Goal: Information Seeking & Learning: Learn about a topic

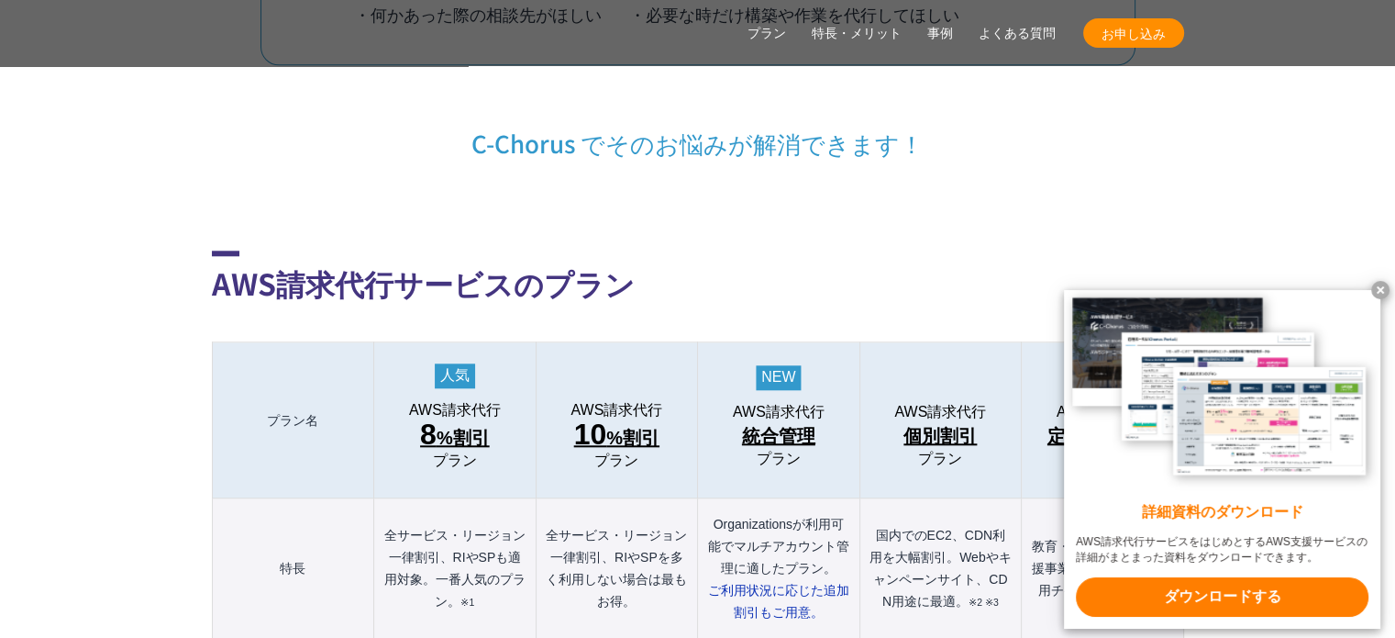
scroll to position [1927, 0]
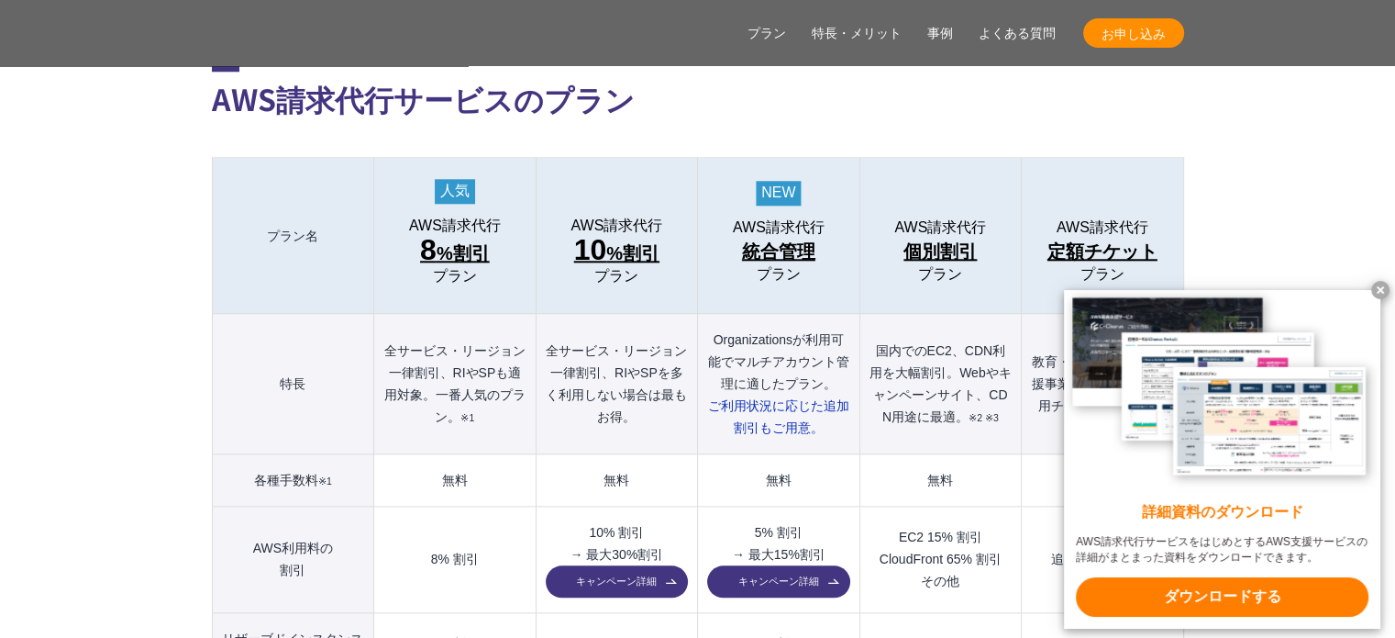
click at [1379, 289] on x-t at bounding box center [1381, 290] width 18 height 18
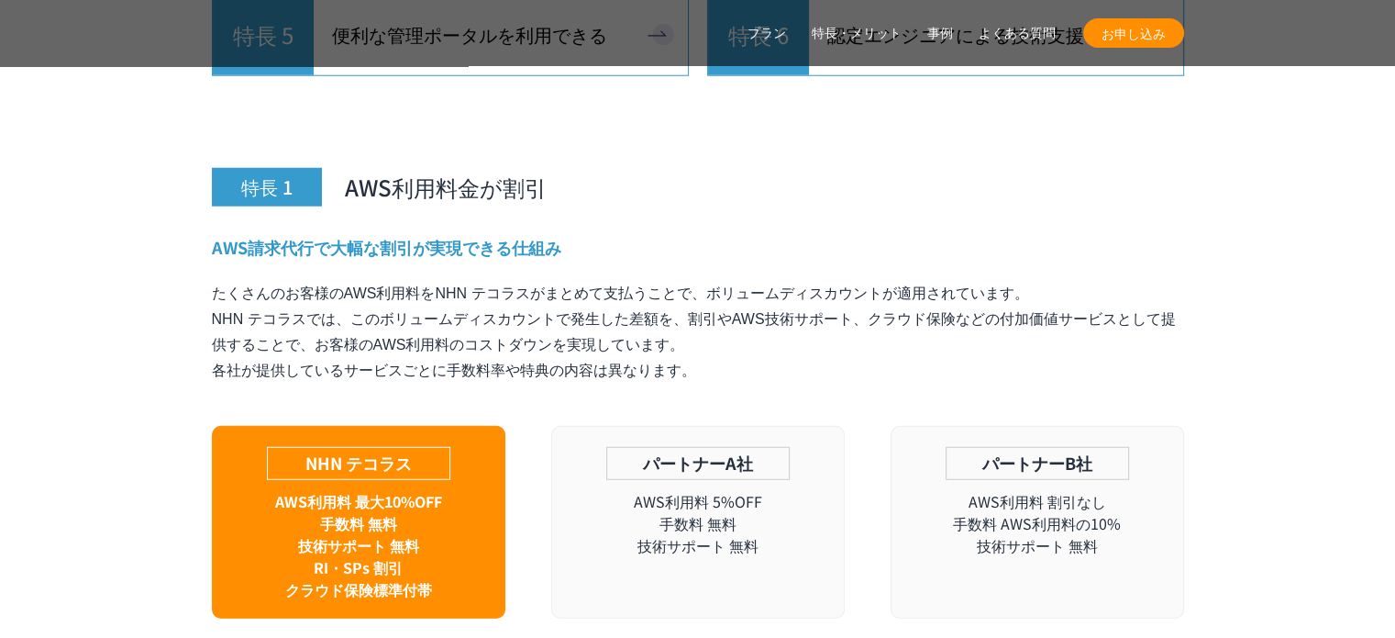
scroll to position [5046, 0]
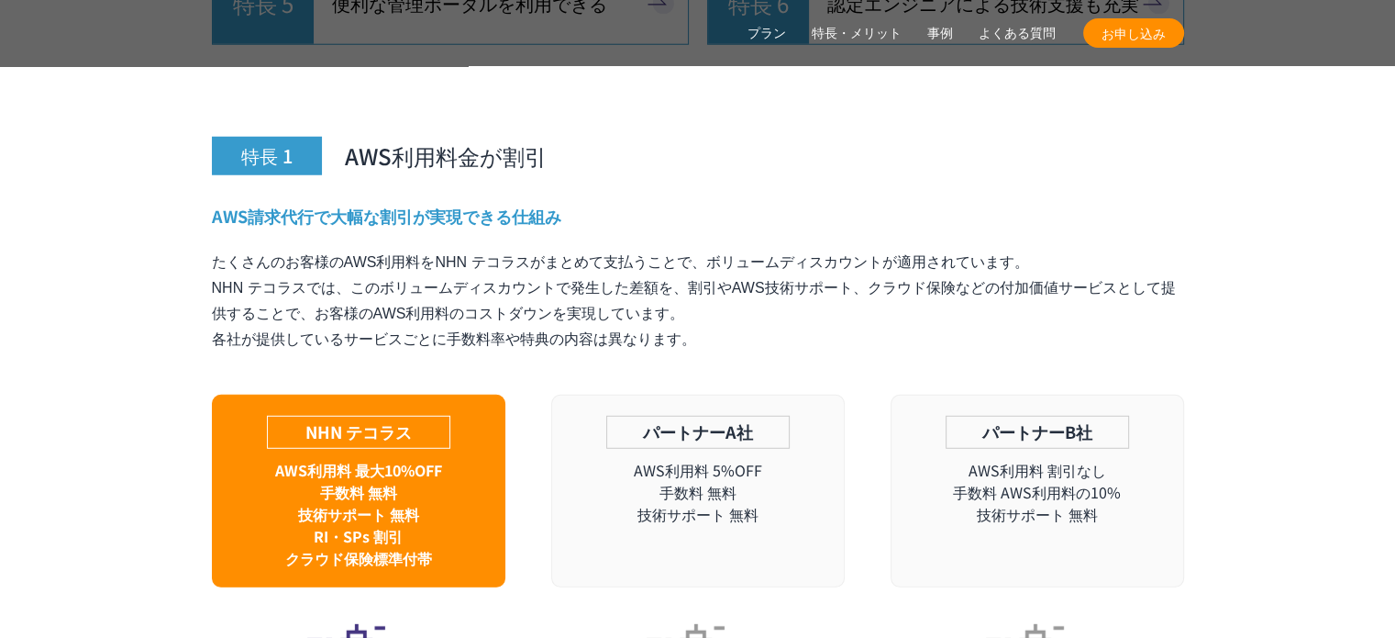
drag, startPoint x: 708, startPoint y: 344, endPoint x: 739, endPoint y: 428, distance: 88.8
click at [739, 352] on p "たくさんのお客様のAWS利用料をNHN テコラスがまとめて支払うことで、ボリュームディスカウントが適用されています。 NHN テコラスでは、このボリュームディ…" at bounding box center [698, 301] width 972 height 103
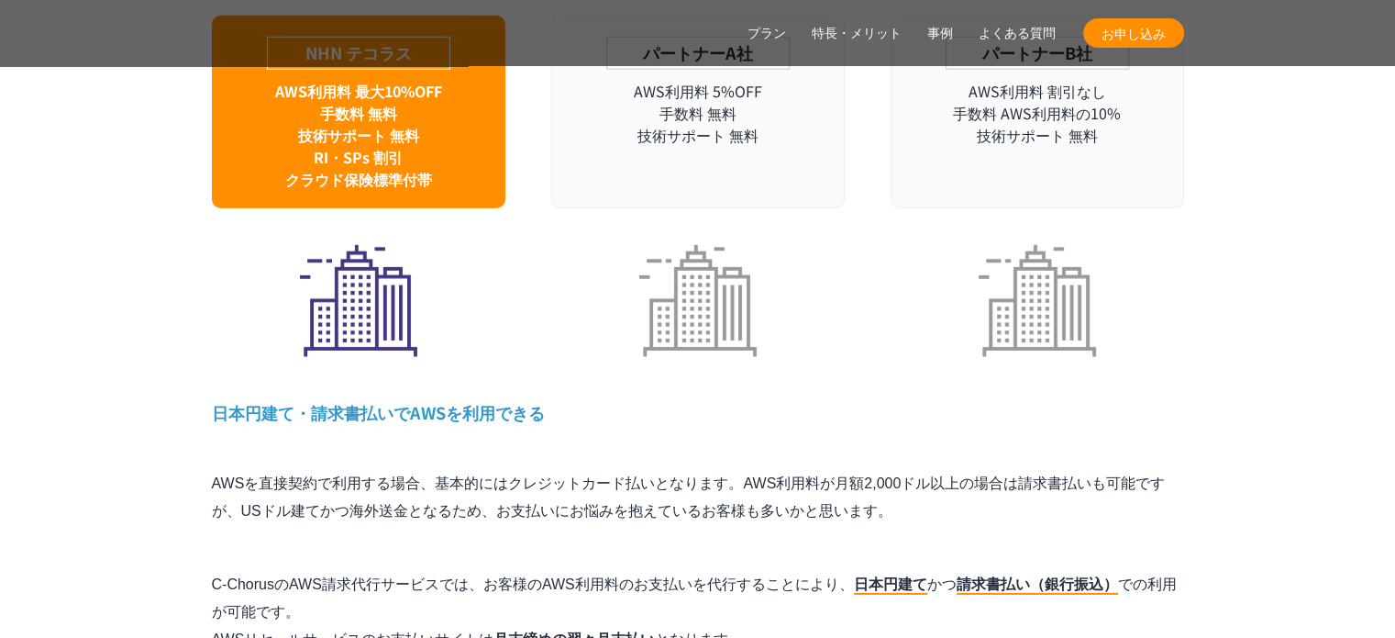
scroll to position [5596, 0]
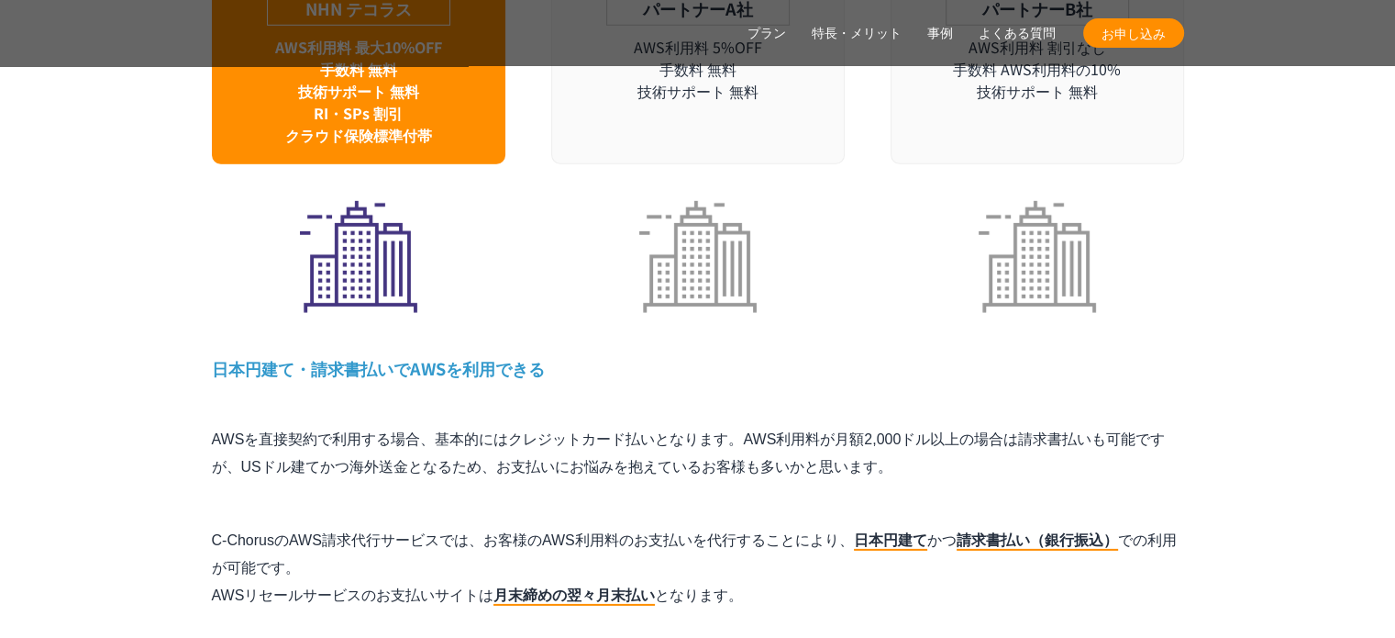
drag, startPoint x: 212, startPoint y: 395, endPoint x: 851, endPoint y: 501, distance: 648.1
click at [851, 501] on div "特長 1 AWS利用料金が割引 AWS請求代行で大幅な割引が実現できる仕組み たくさんのお客様のAWS利用料をNHN テコラスがまとめて支払うことで、ボリュー…" at bounding box center [698, 235] width 972 height 1208
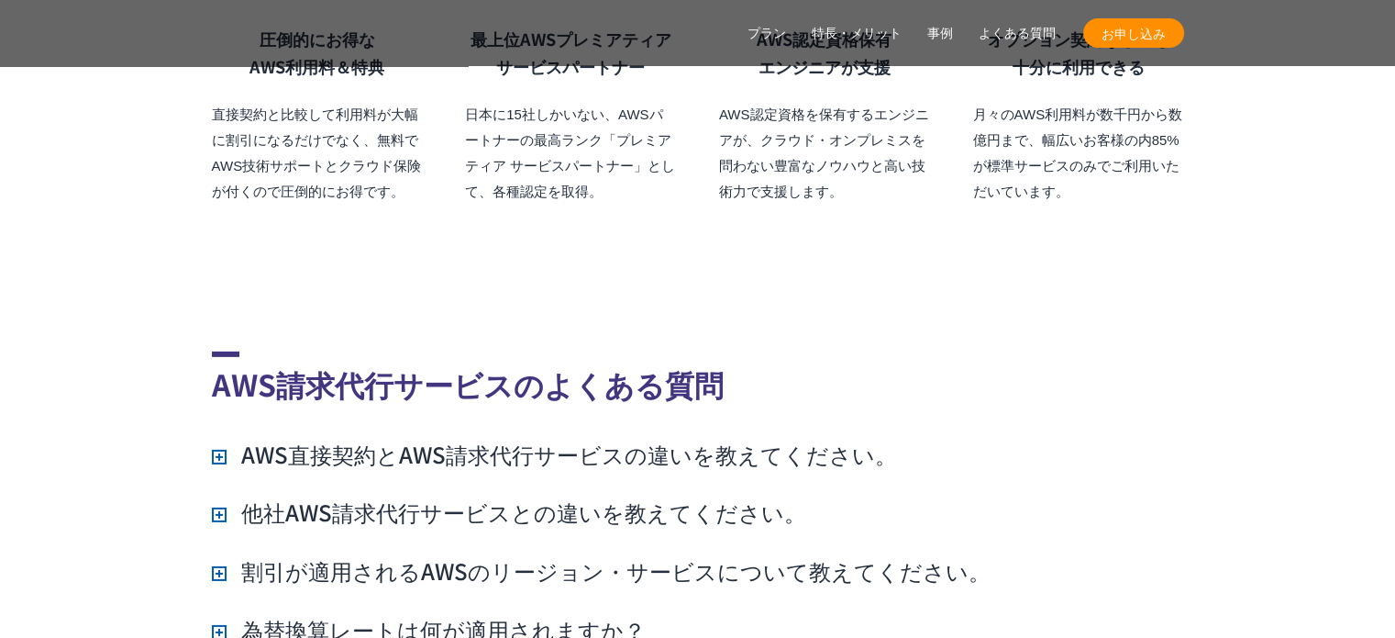
scroll to position [12844, 0]
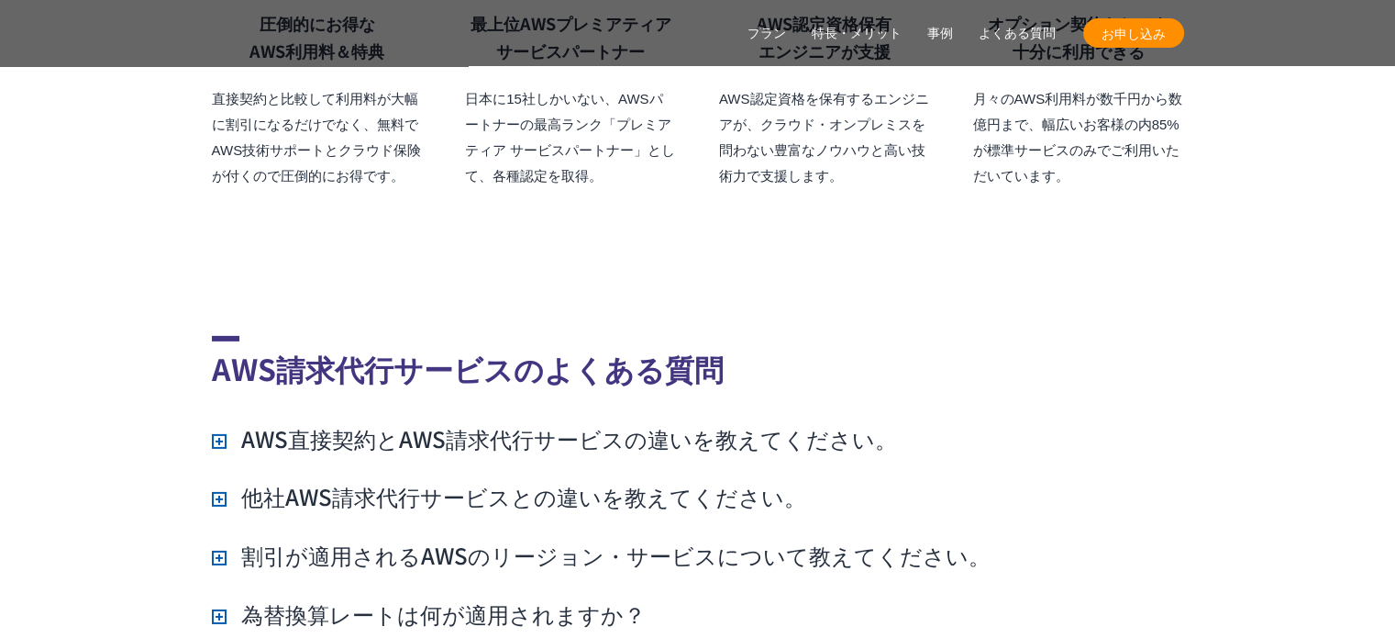
click at [220, 423] on h3 "AWS直接契約とAWS請求代行サービスの違いを教えてください。" at bounding box center [554, 438] width 685 height 31
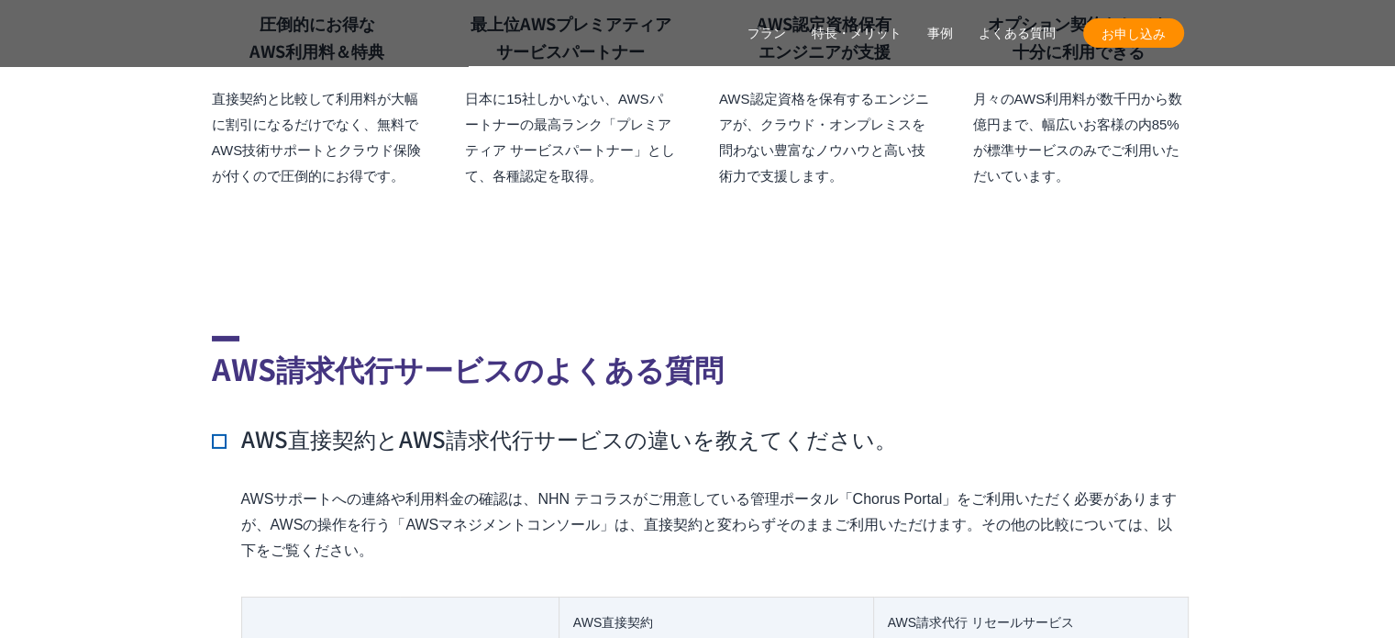
scroll to position [13028, 0]
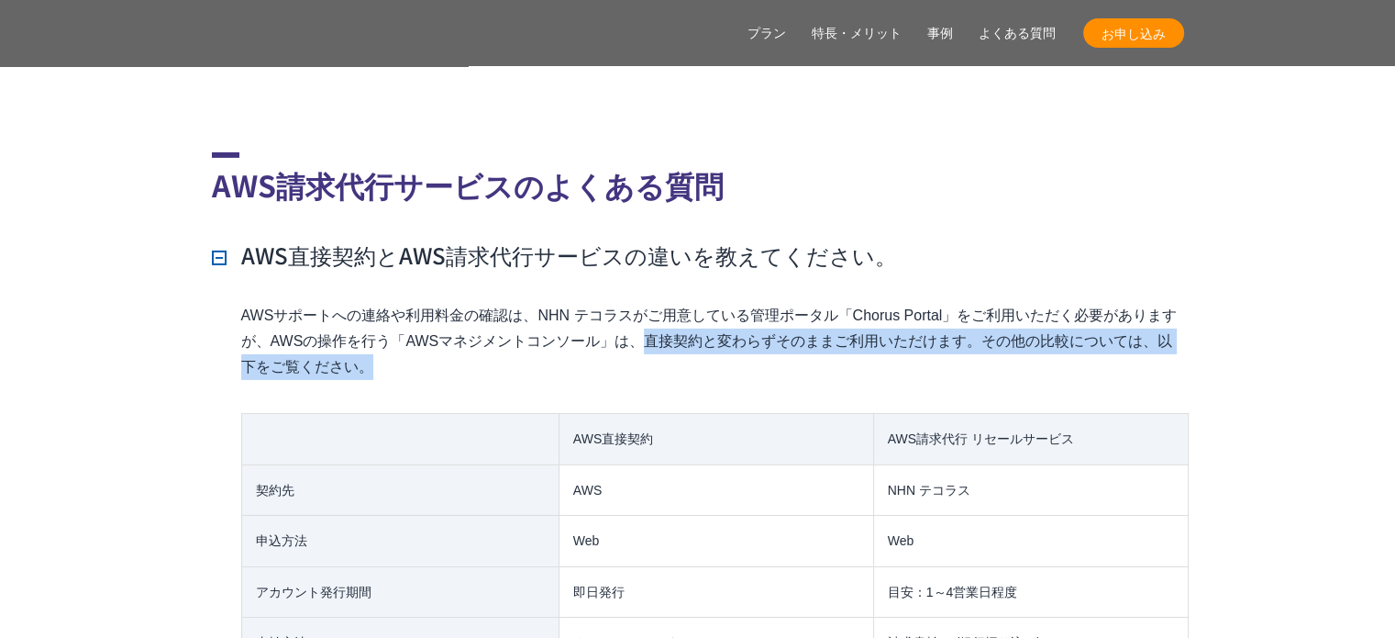
drag, startPoint x: 657, startPoint y: 292, endPoint x: 667, endPoint y: 339, distance: 47.9
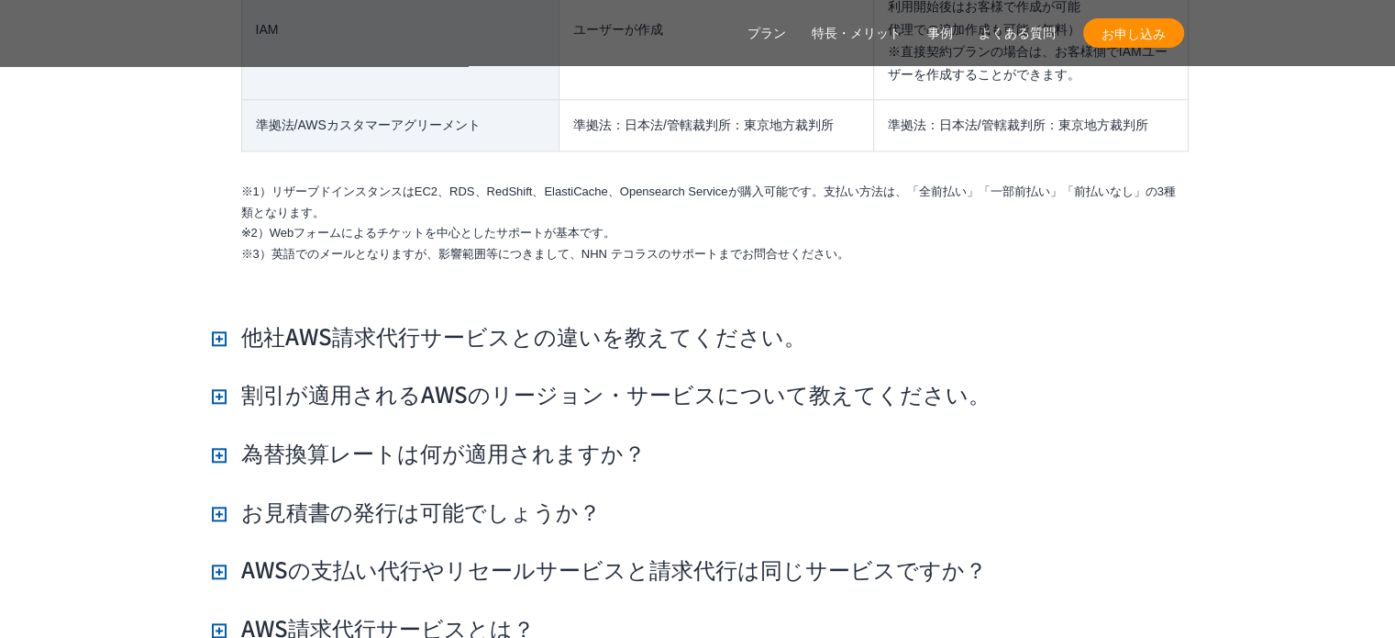
scroll to position [15780, 0]
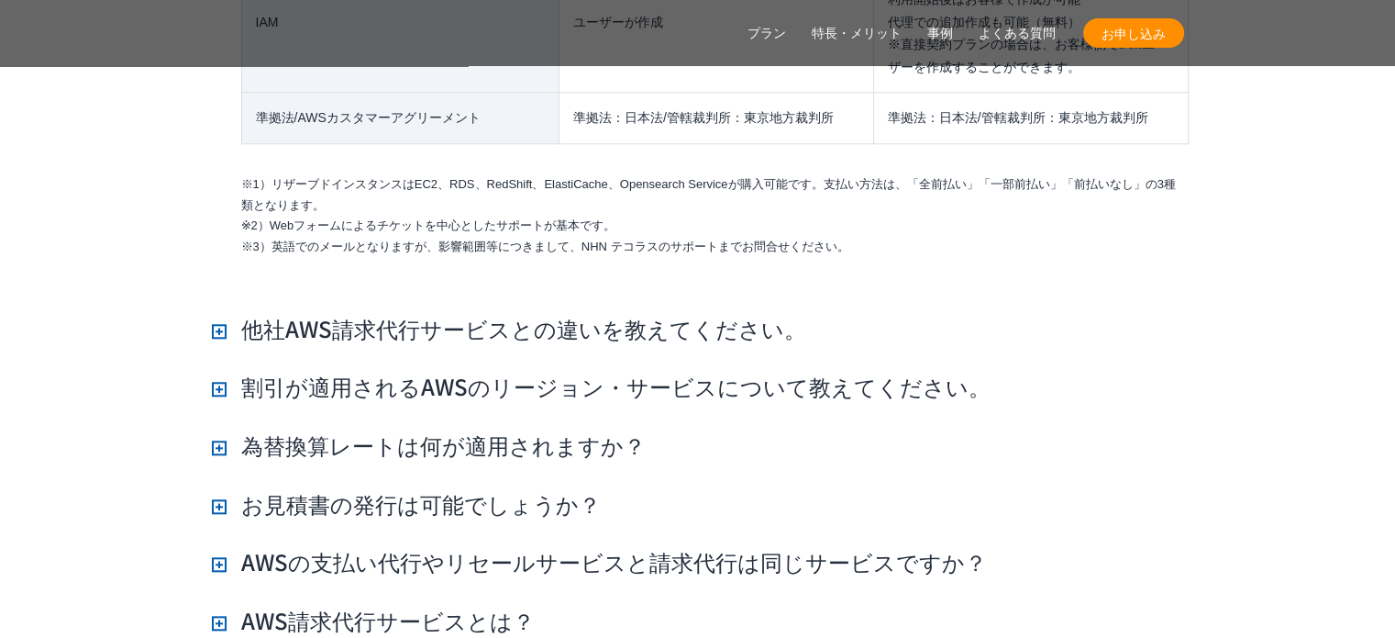
click at [223, 313] on h3 "他社AWS請求代行サービスとの違いを教えてください。" at bounding box center [509, 328] width 595 height 31
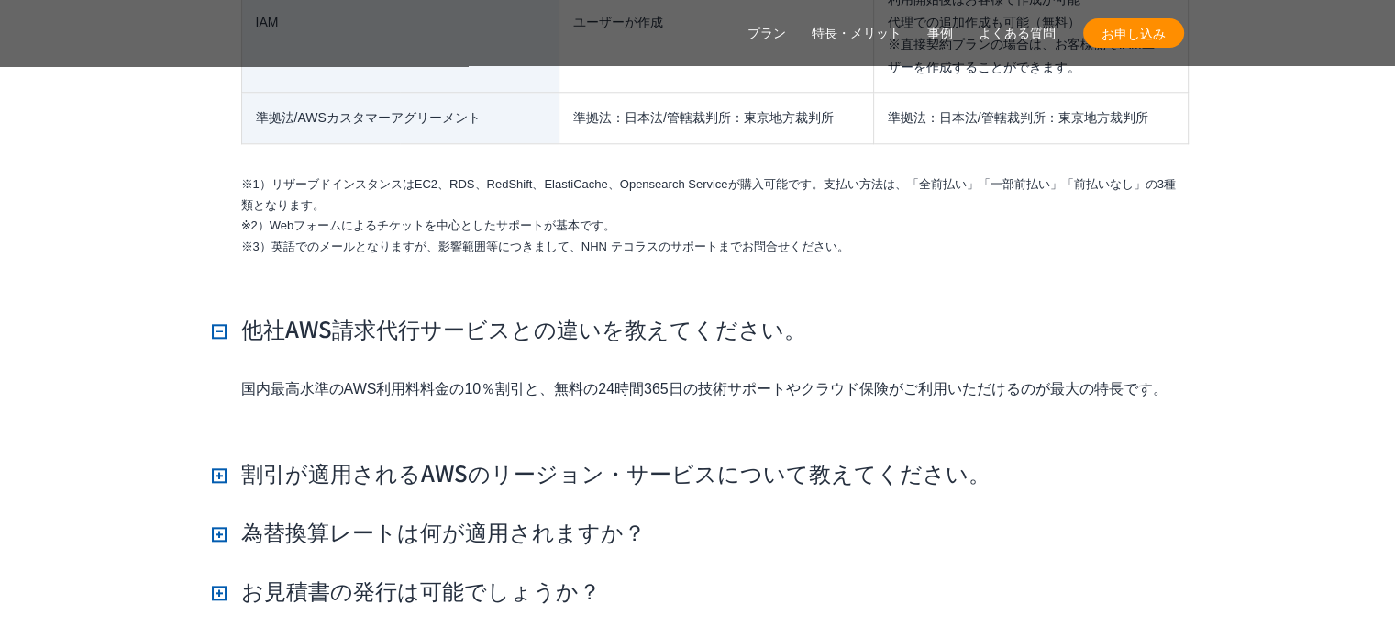
click at [222, 457] on h3 "割引が適用されるAWSのリージョン・サービスについて教えてください。" at bounding box center [601, 472] width 779 height 31
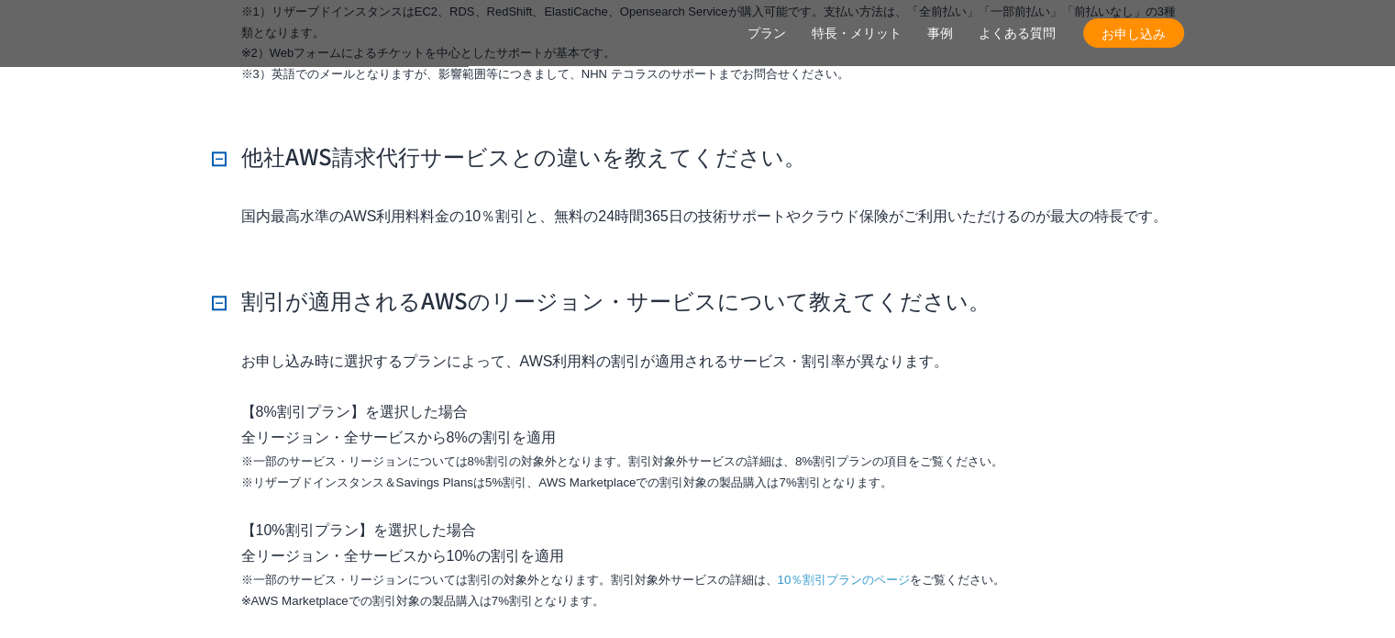
scroll to position [15964, 0]
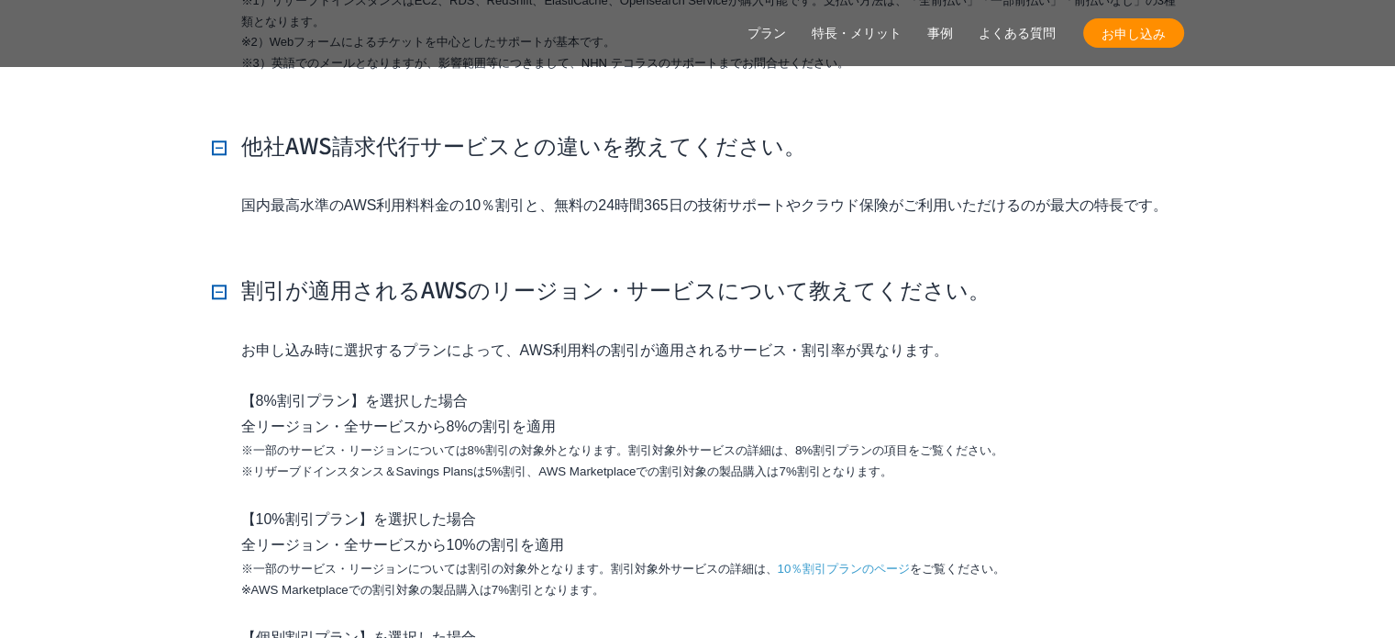
click at [217, 273] on h3 "割引が適用されるAWSのリージョン・サービスについて教えてください。" at bounding box center [601, 288] width 779 height 31
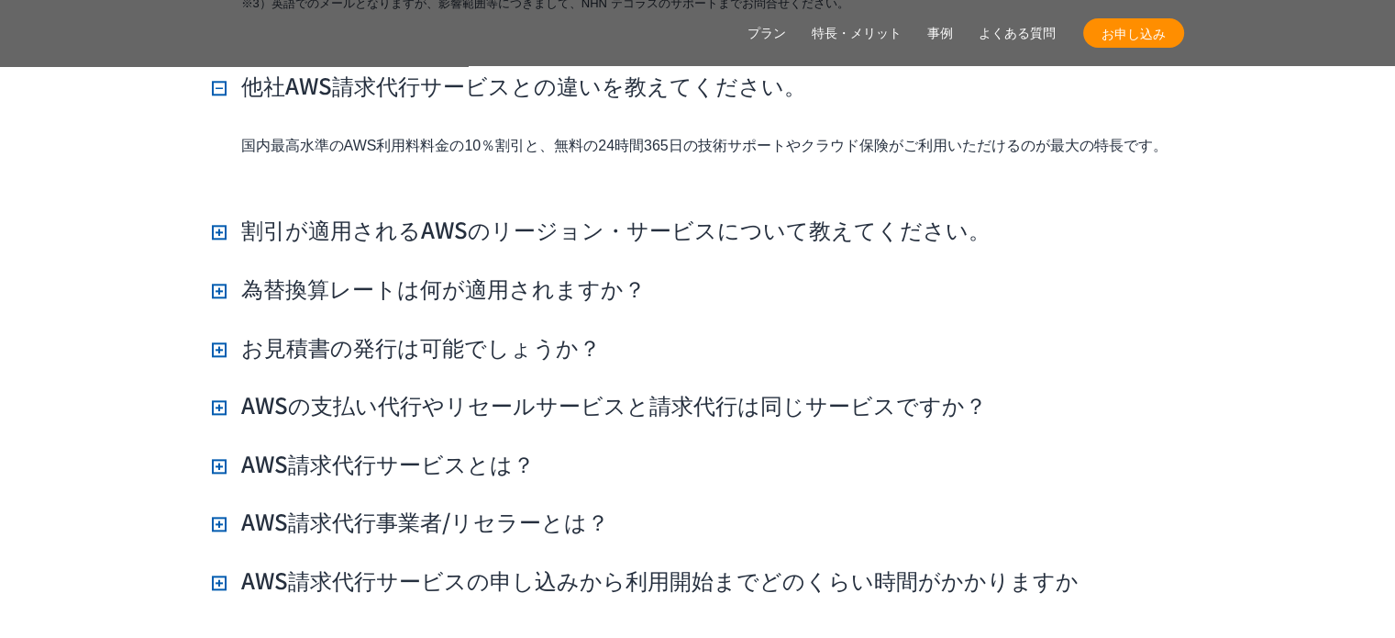
scroll to position [16055, 0]
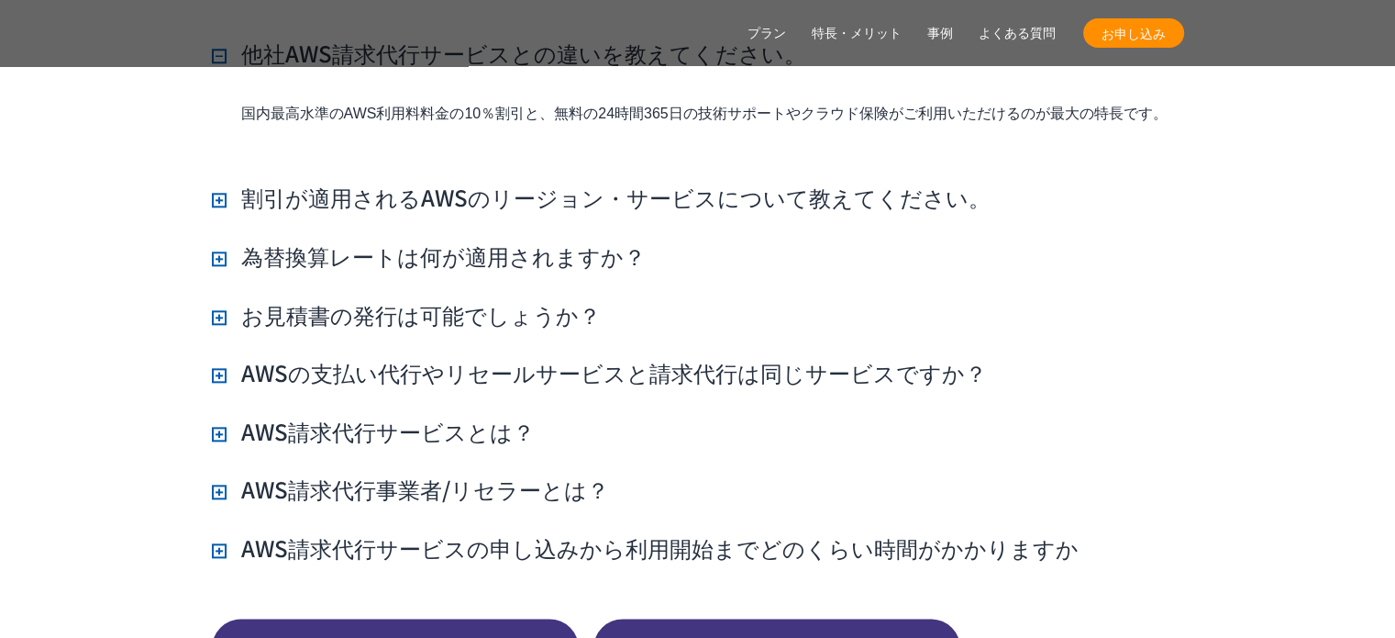
click at [215, 532] on h3 "AWS請求代行サービスの申し込みから利用開始までどのくらい時間がかかりますか" at bounding box center [645, 547] width 867 height 31
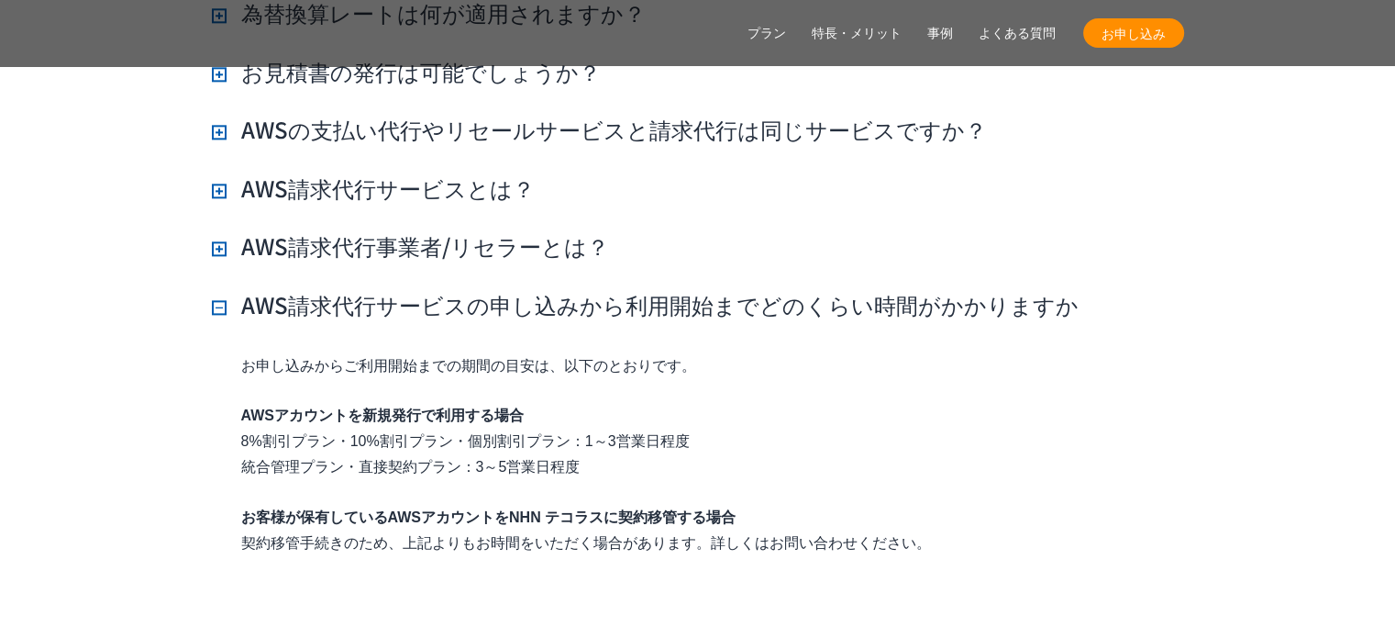
scroll to position [16331, 0]
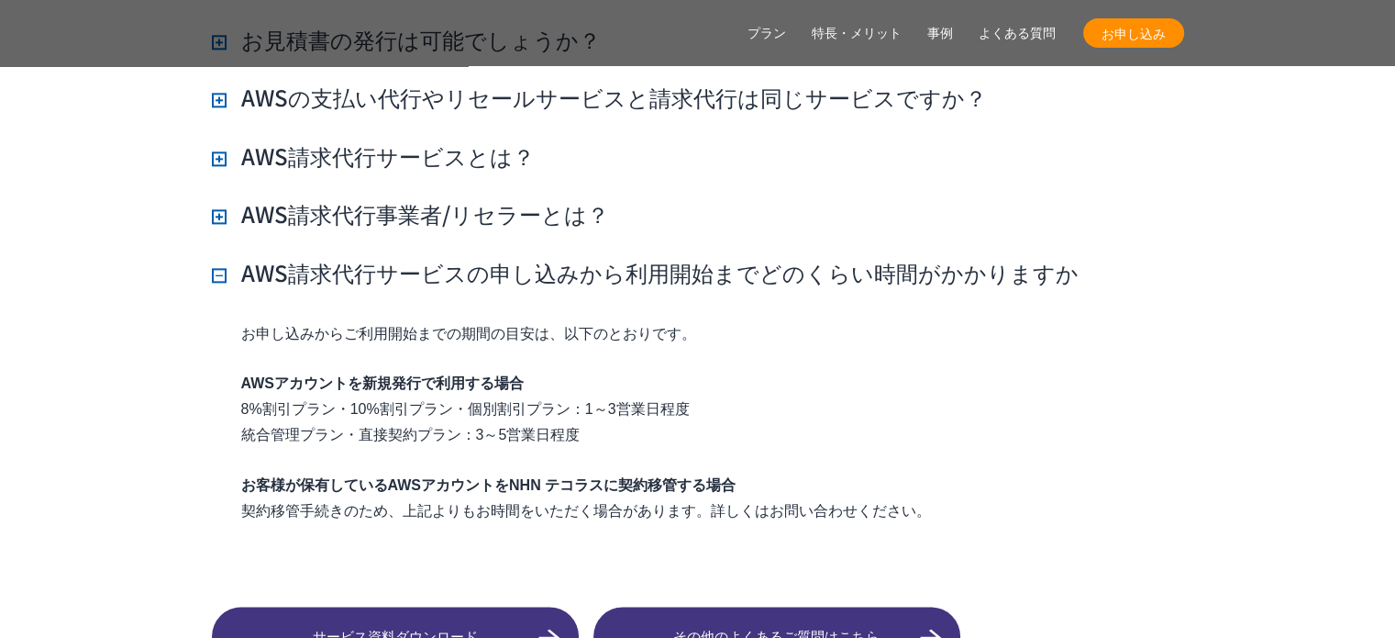
click at [217, 257] on h3 "AWS請求代行サービスの申し込みから利用開始までどのくらい時間がかかりますか" at bounding box center [645, 272] width 867 height 31
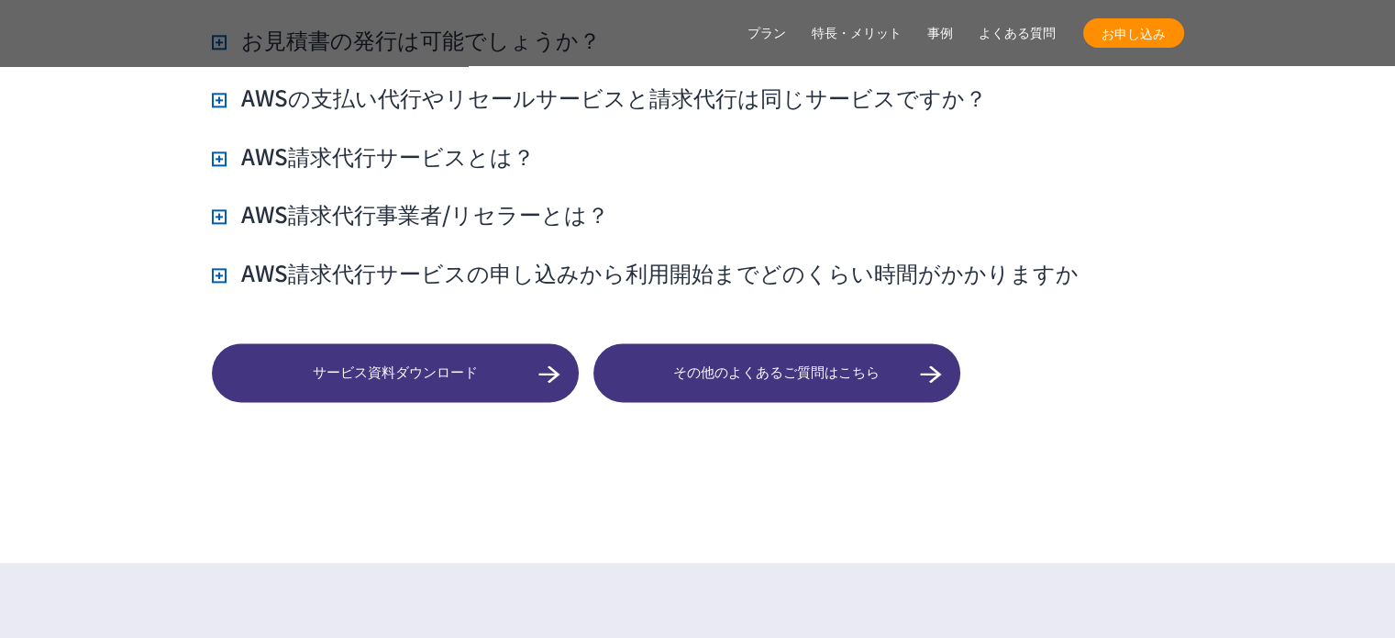
click at [216, 198] on h3 "AWS請求代行事業者/リセラーとは？" at bounding box center [410, 213] width 397 height 31
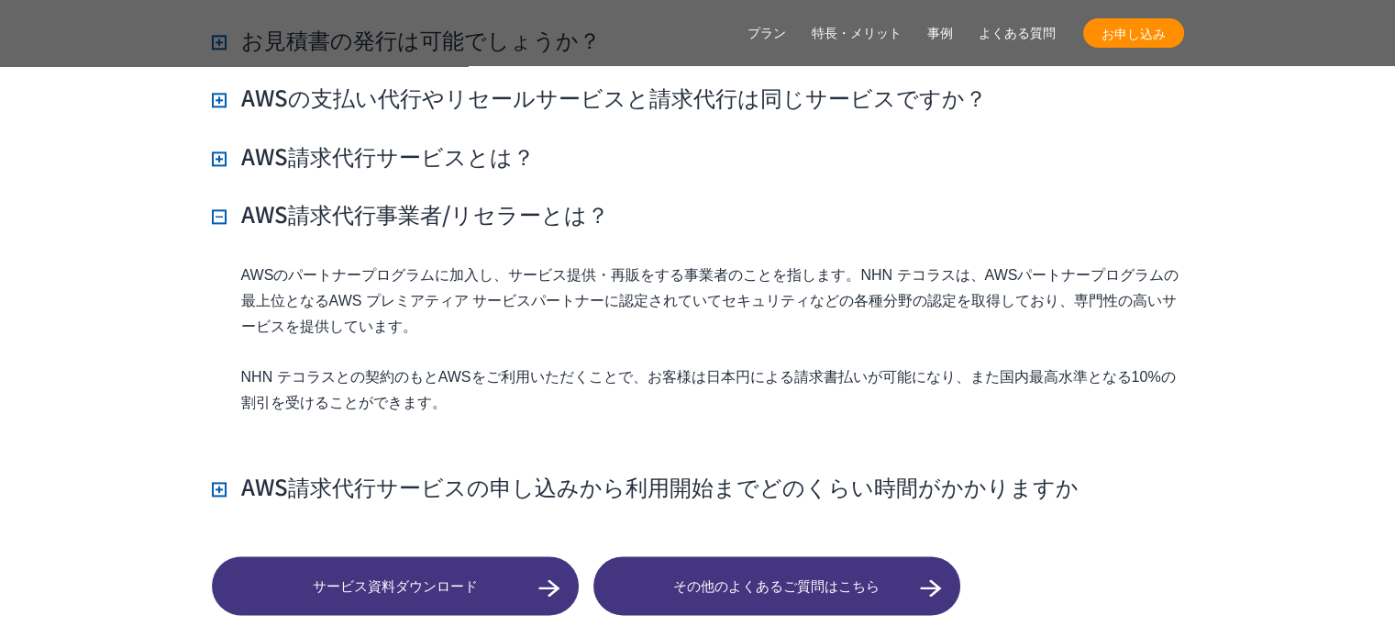
click at [228, 198] on h3 "AWS請求代行事業者/リセラーとは？" at bounding box center [410, 213] width 397 height 31
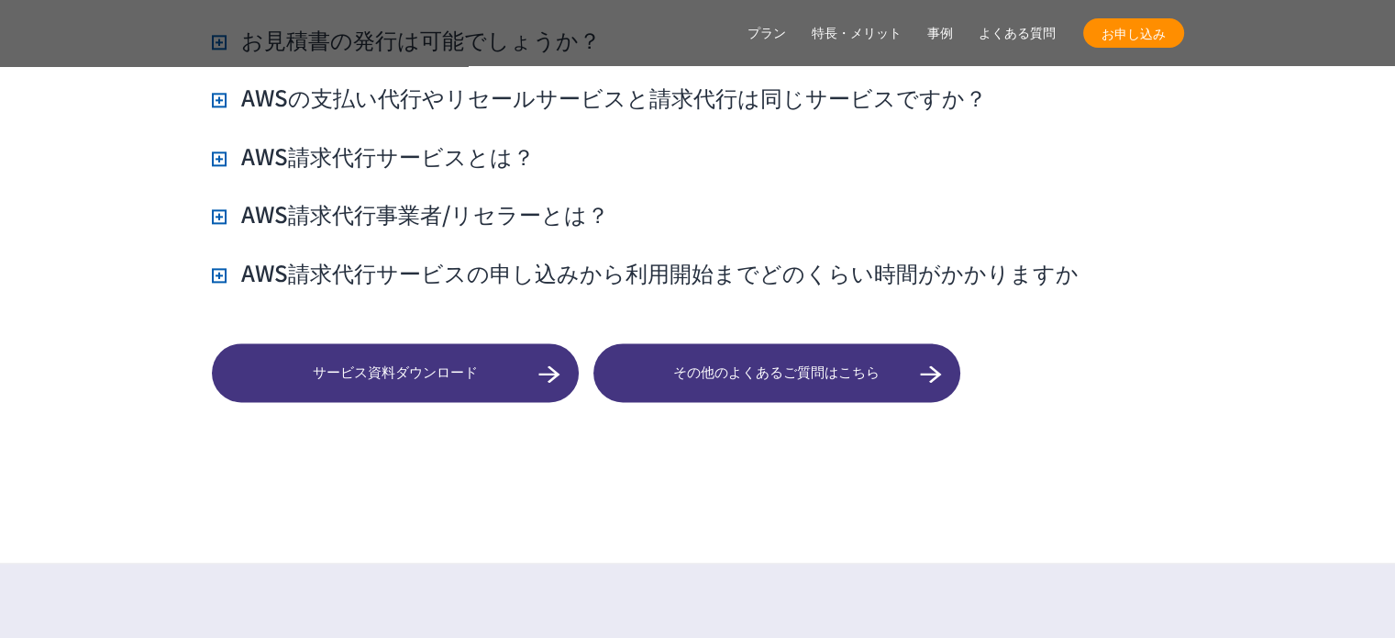
click at [217, 140] on h3 "AWS請求代行サービスとは？" at bounding box center [373, 155] width 323 height 31
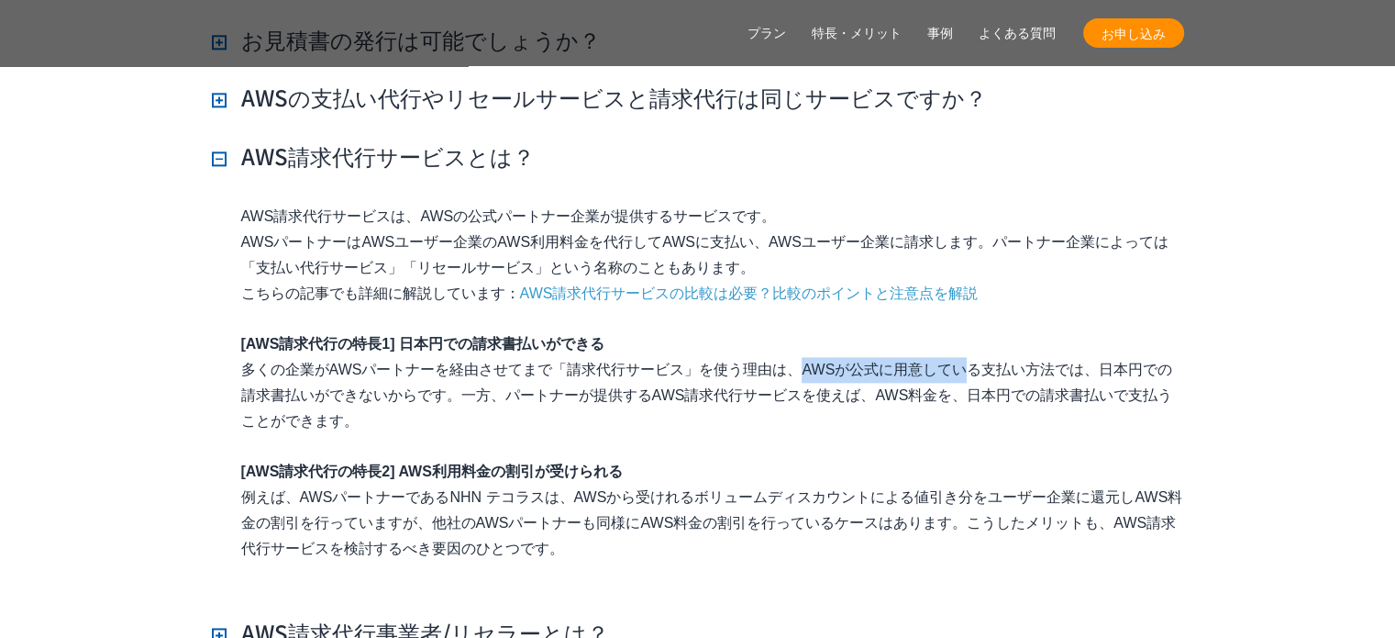
drag, startPoint x: 553, startPoint y: 318, endPoint x: 728, endPoint y: 315, distance: 174.4
click at [728, 331] on p "[AWS請求代行の特長1] 日本円での請求書払いができる 多くの企業がAWSパートナーを経由させてまで「請求代行サービス」を使う理由は、AWSが公式に用意して…" at bounding box center [712, 382] width 943 height 103
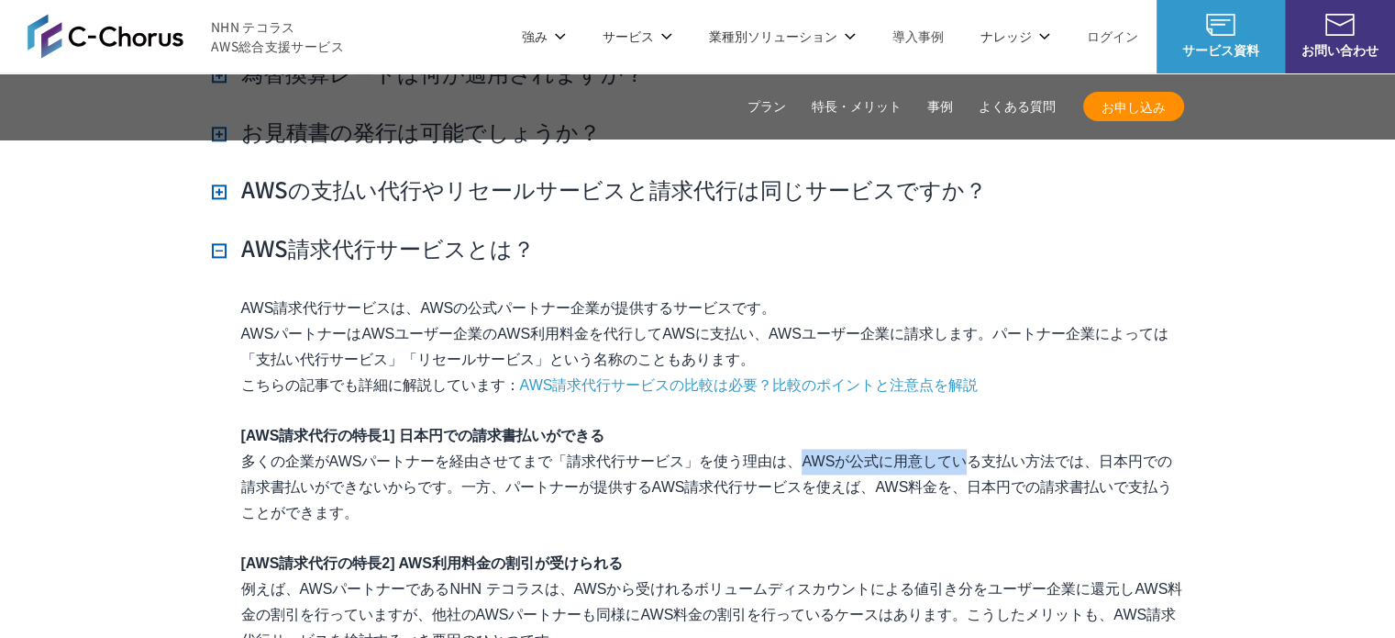
scroll to position [16147, 0]
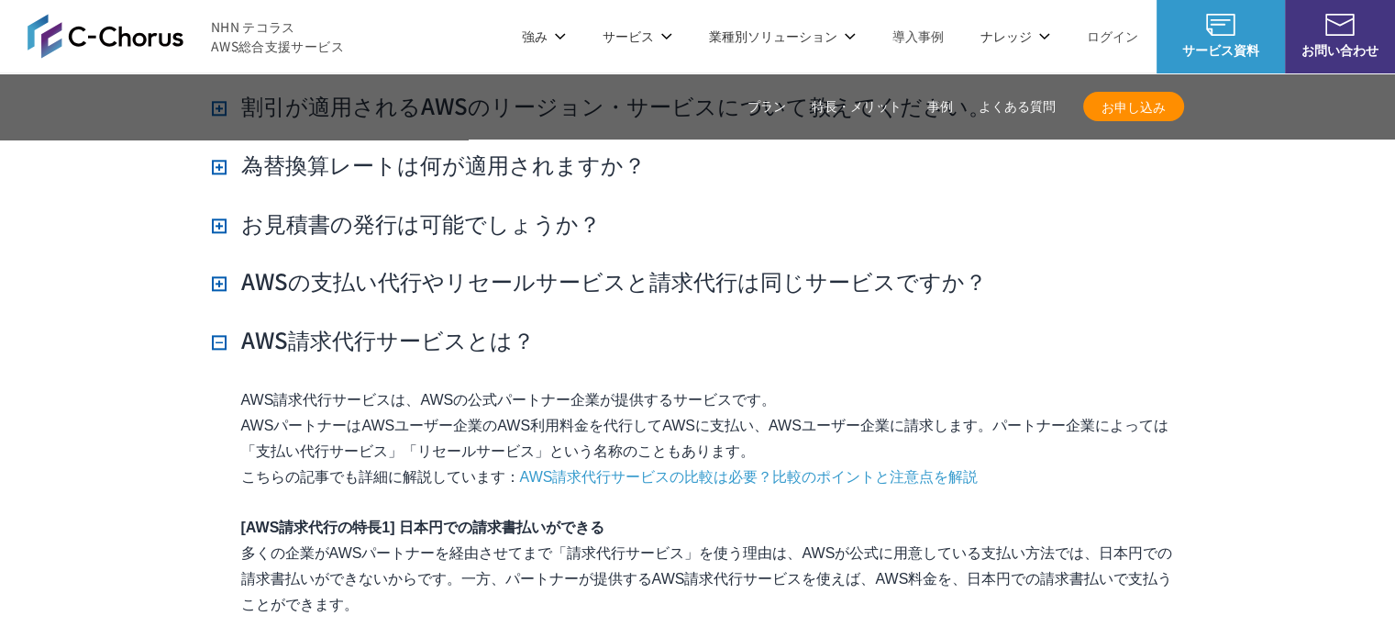
click at [219, 265] on h3 "AWSの支払い代行やリセールサービスと請求代行は同じサービスですか？" at bounding box center [599, 280] width 775 height 31
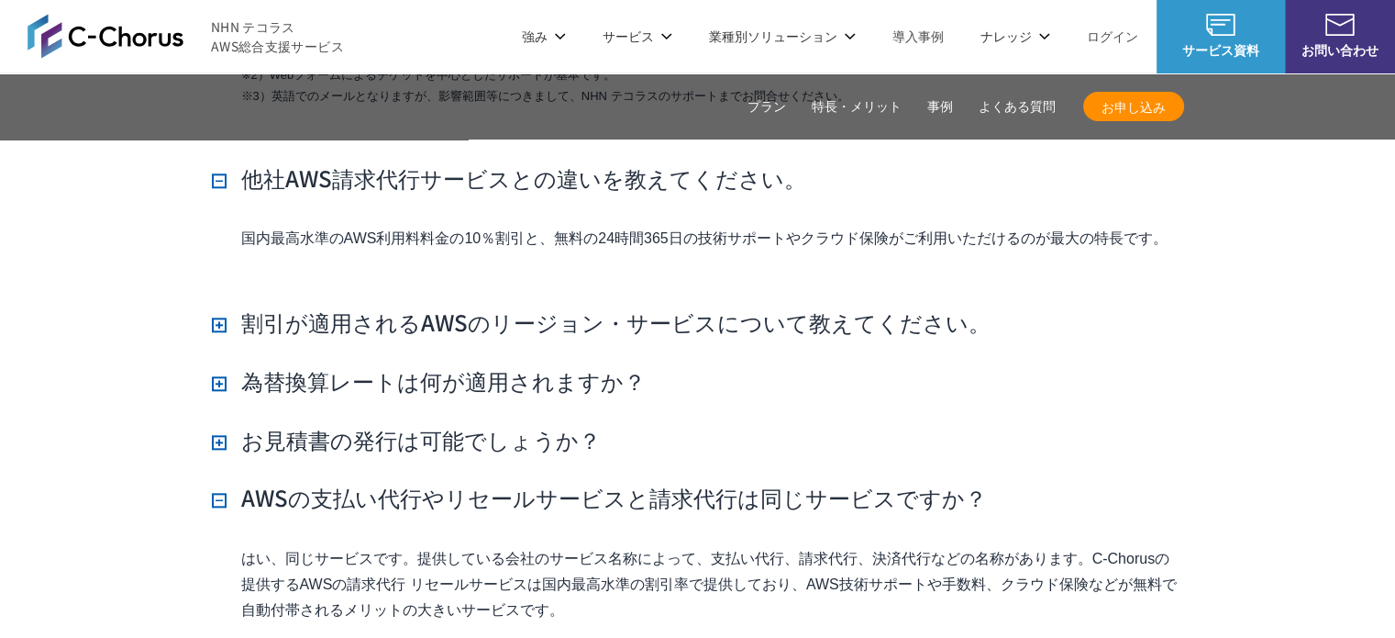
scroll to position [15872, 0]
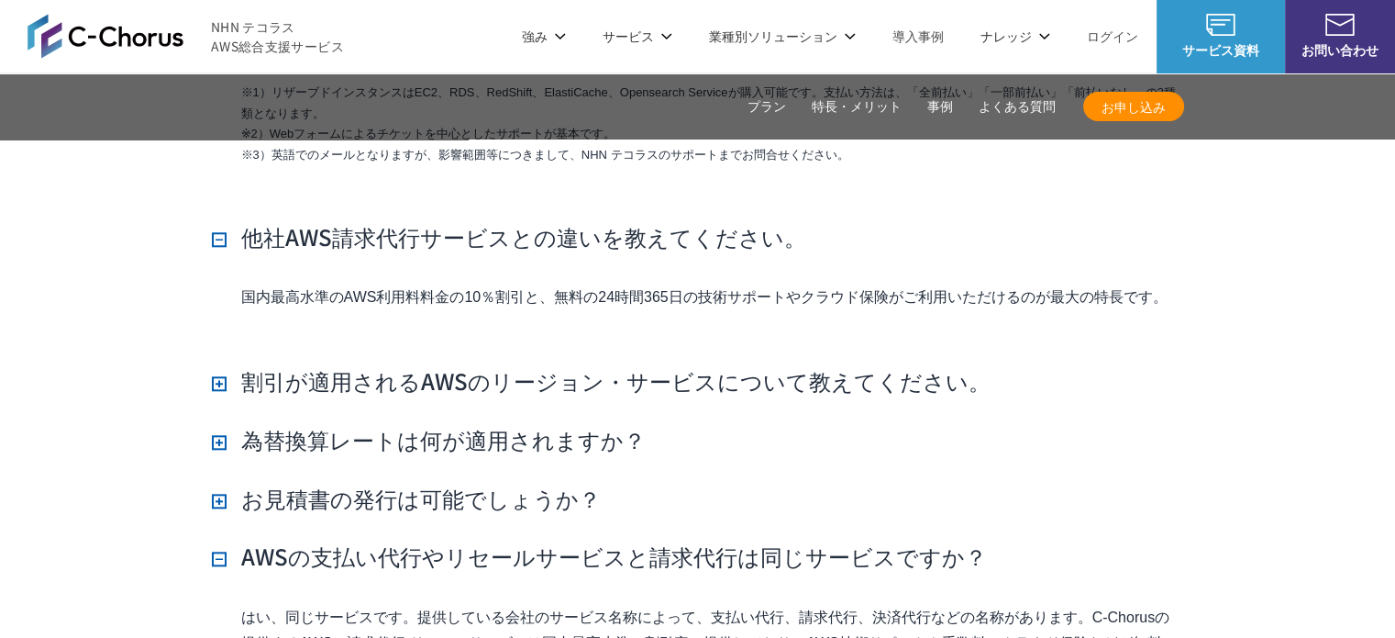
click at [217, 365] on h3 "割引が適用されるAWSのリージョン・サービスについて教えてください。" at bounding box center [601, 380] width 779 height 31
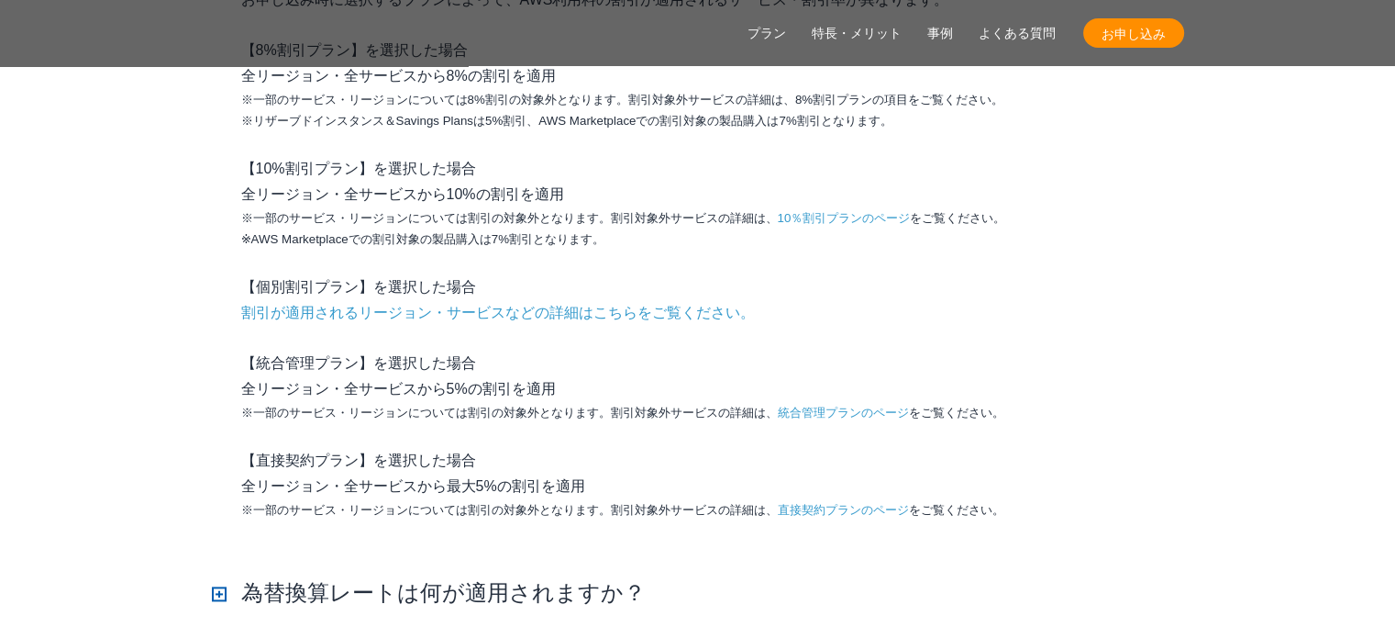
scroll to position [16514, 0]
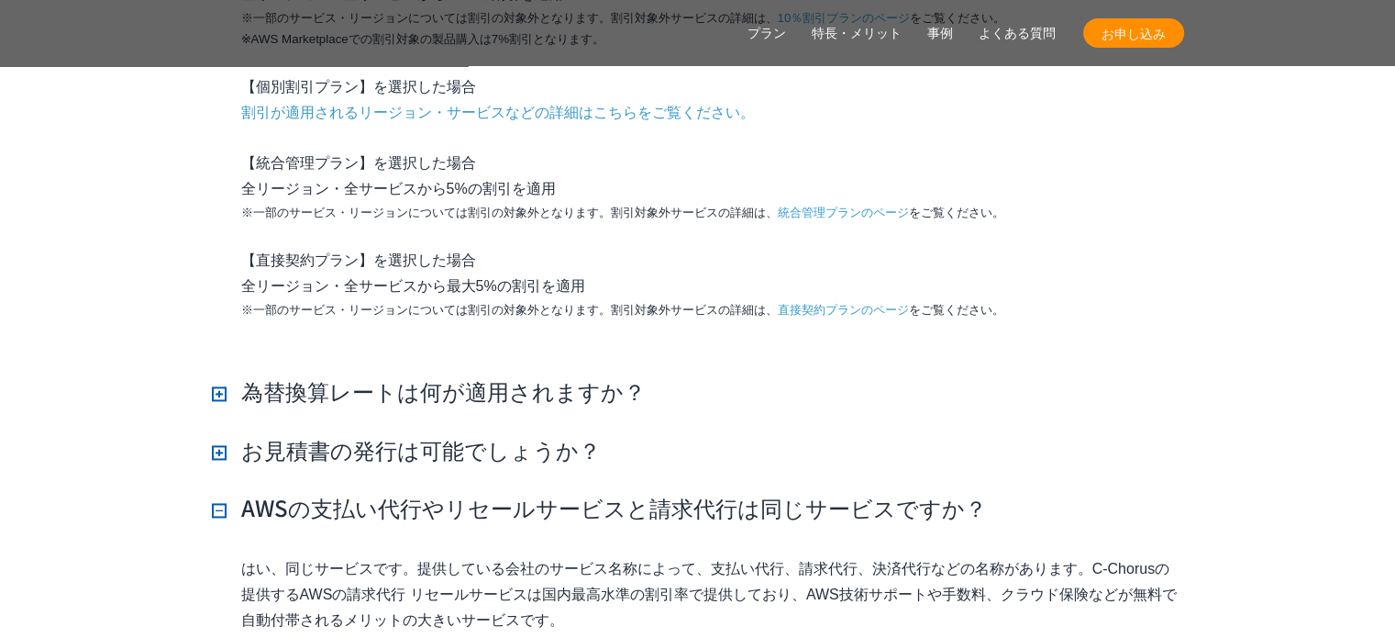
click at [219, 375] on h3 "為替換算レートは何が適用されますか？" at bounding box center [429, 390] width 434 height 31
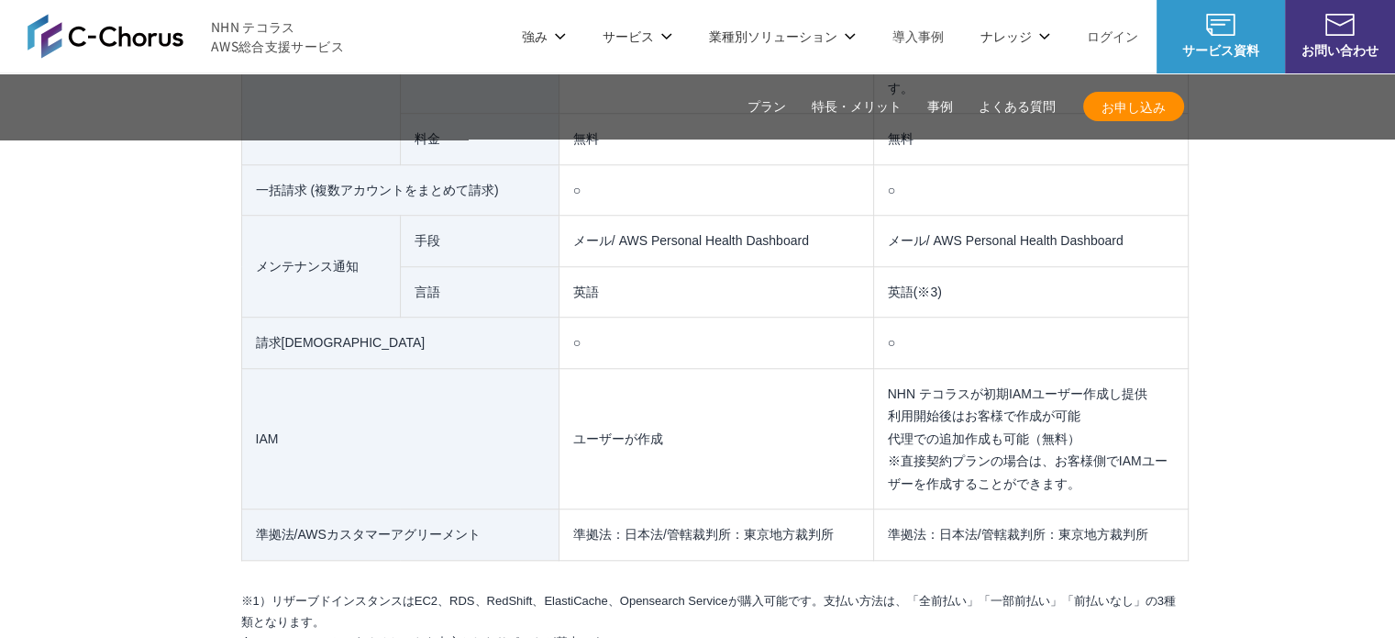
scroll to position [15321, 0]
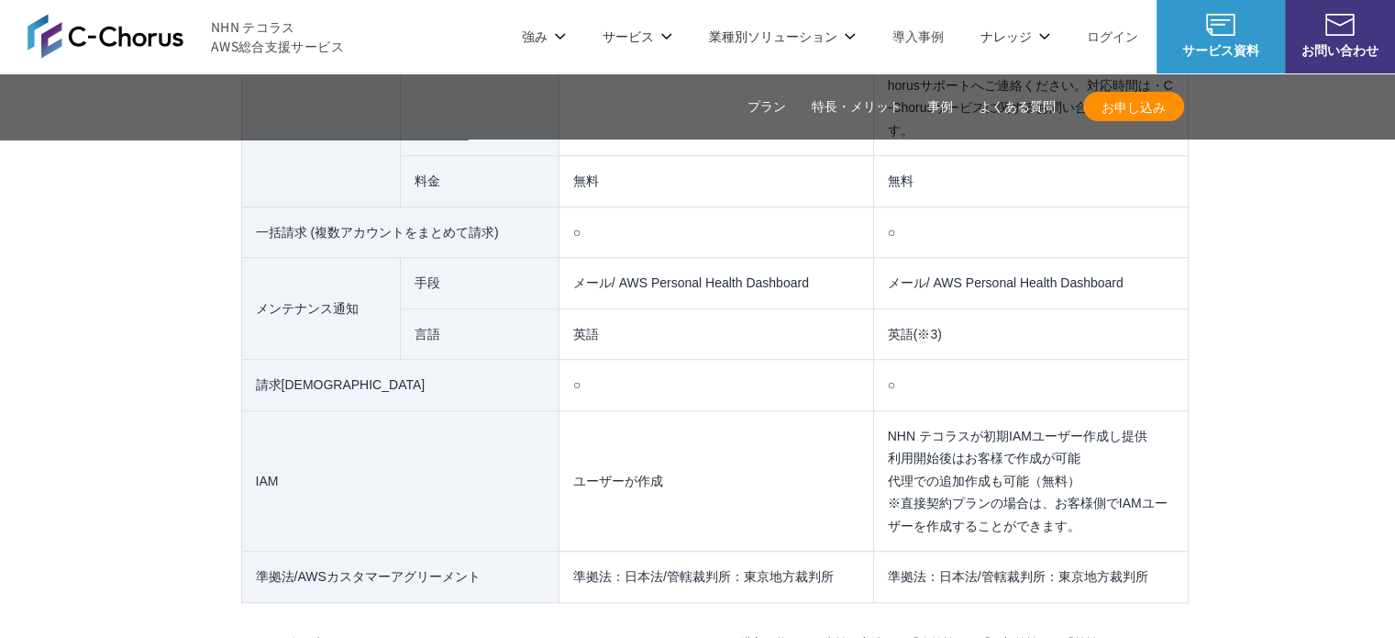
drag, startPoint x: 878, startPoint y: 381, endPoint x: 1134, endPoint y: 470, distance: 271.0
click at [1134, 470] on td "NHN テコラスが初期IAMユーザー作成し提供 利用開始後はお客様で作成が可能 代理での追加作成も可能（無料） ※直接契約プランの場合は、お客様側でIAMユー…" at bounding box center [1030, 480] width 315 height 141
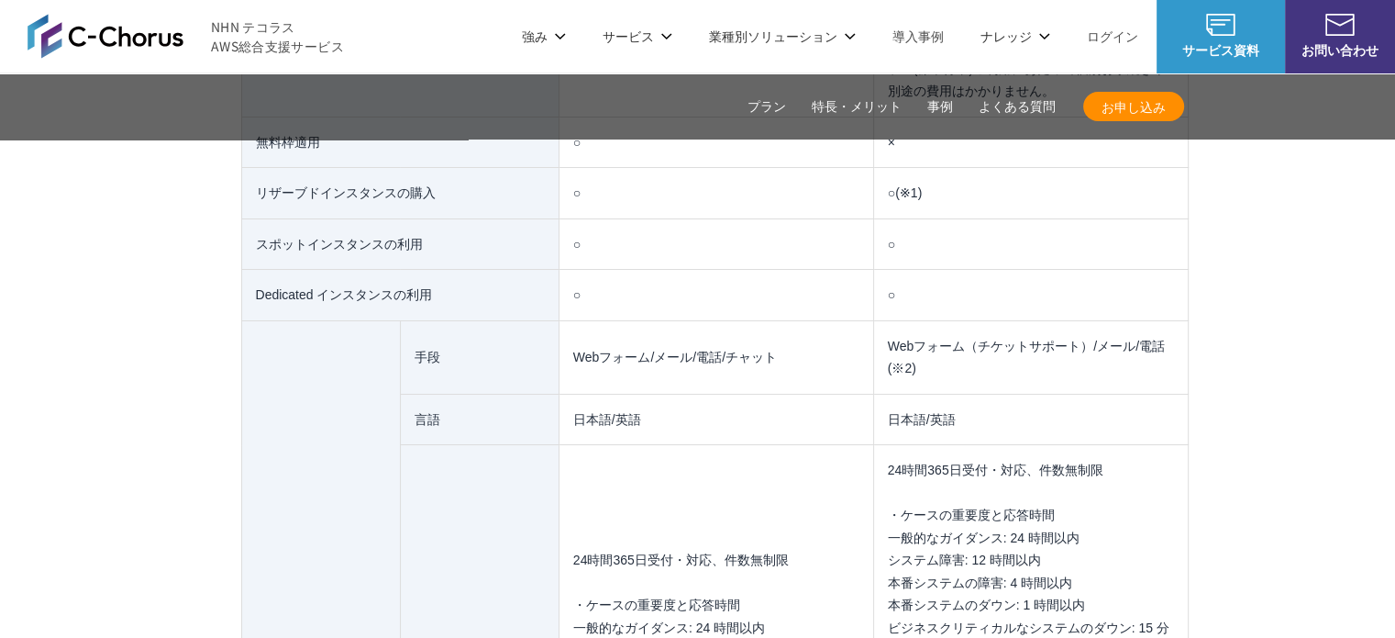
scroll to position [13762, 0]
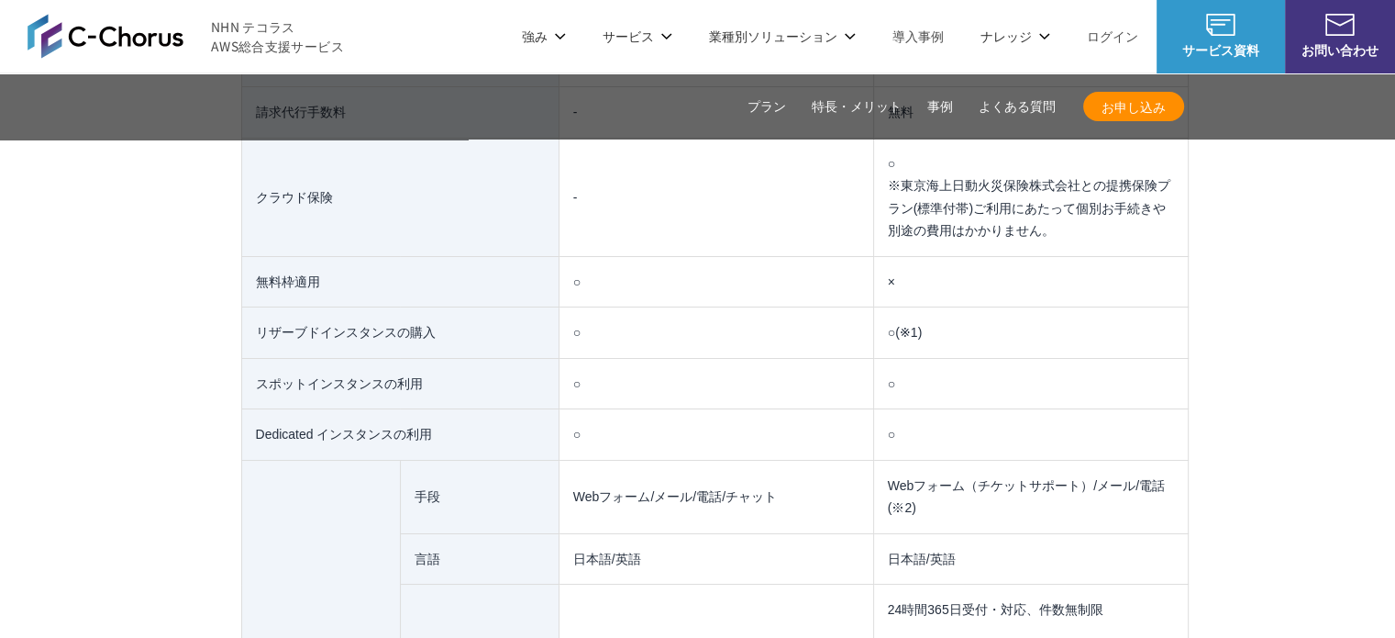
click at [998, 99] on link "よくある質問" at bounding box center [1017, 106] width 77 height 19
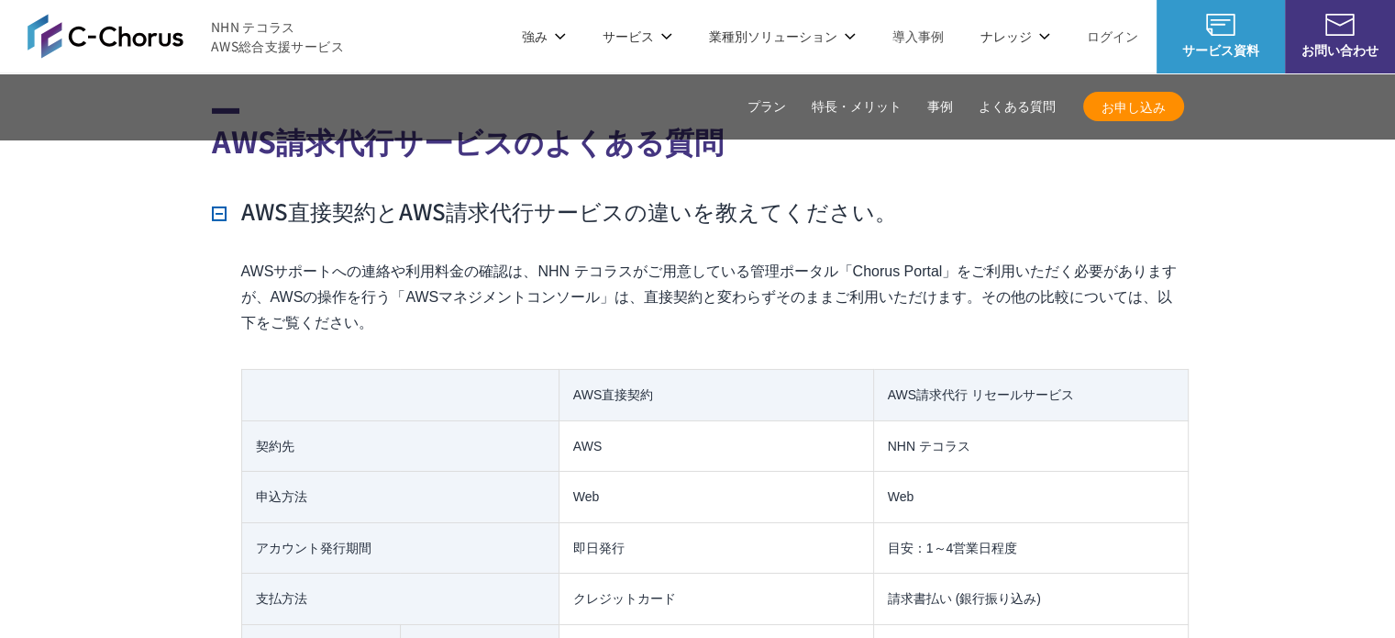
scroll to position [12987, 0]
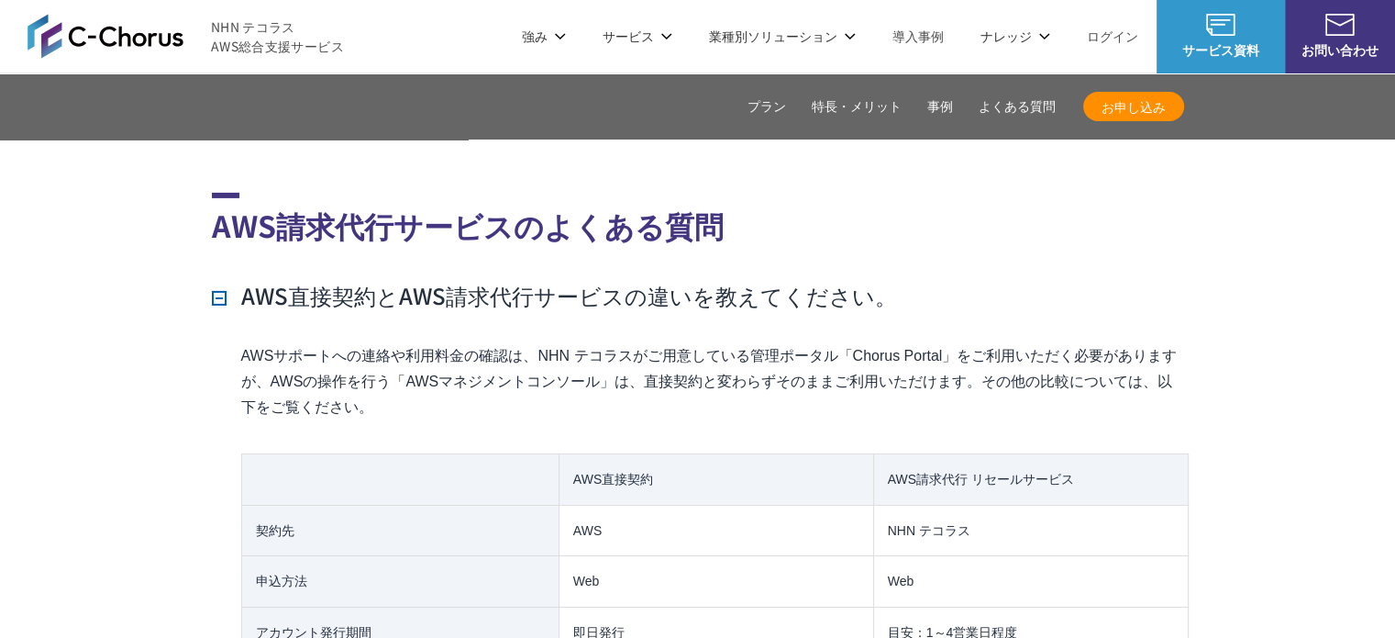
click at [221, 280] on h3 "AWS直接契約とAWS請求代行サービスの違いを教えてください。" at bounding box center [554, 295] width 685 height 31
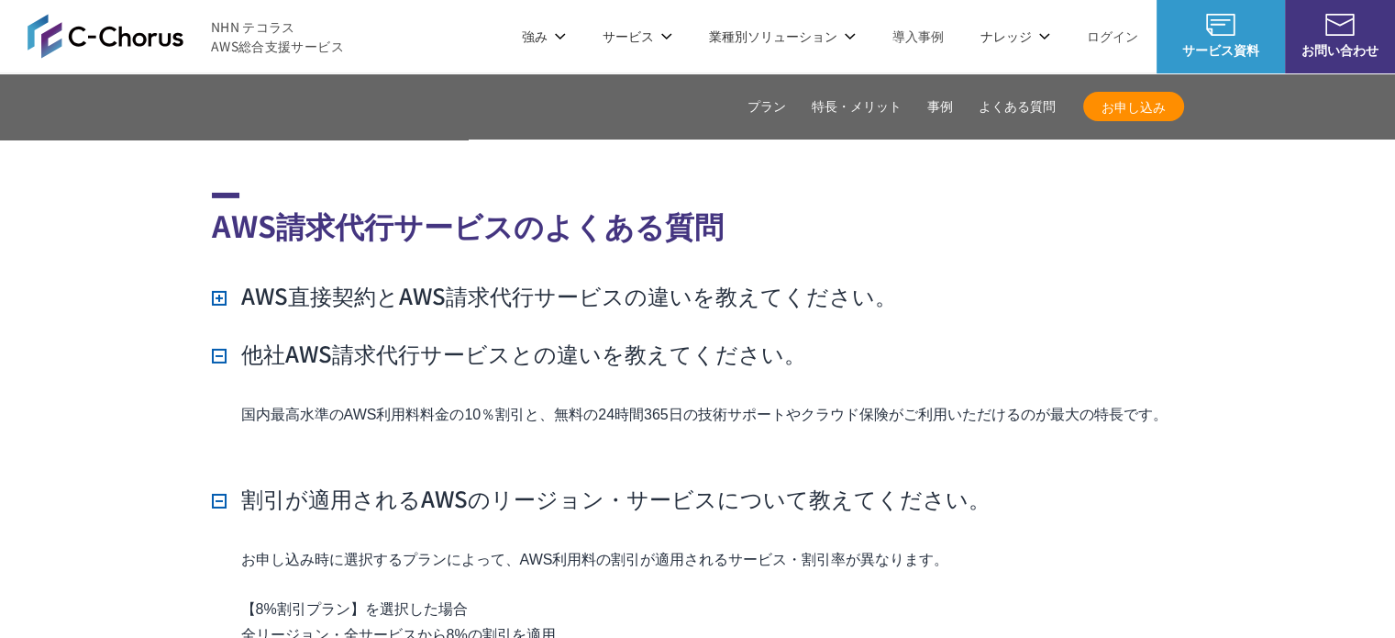
click at [216, 338] on h3 "他社AWS請求代行サービスとの違いを教えてください。" at bounding box center [509, 353] width 595 height 31
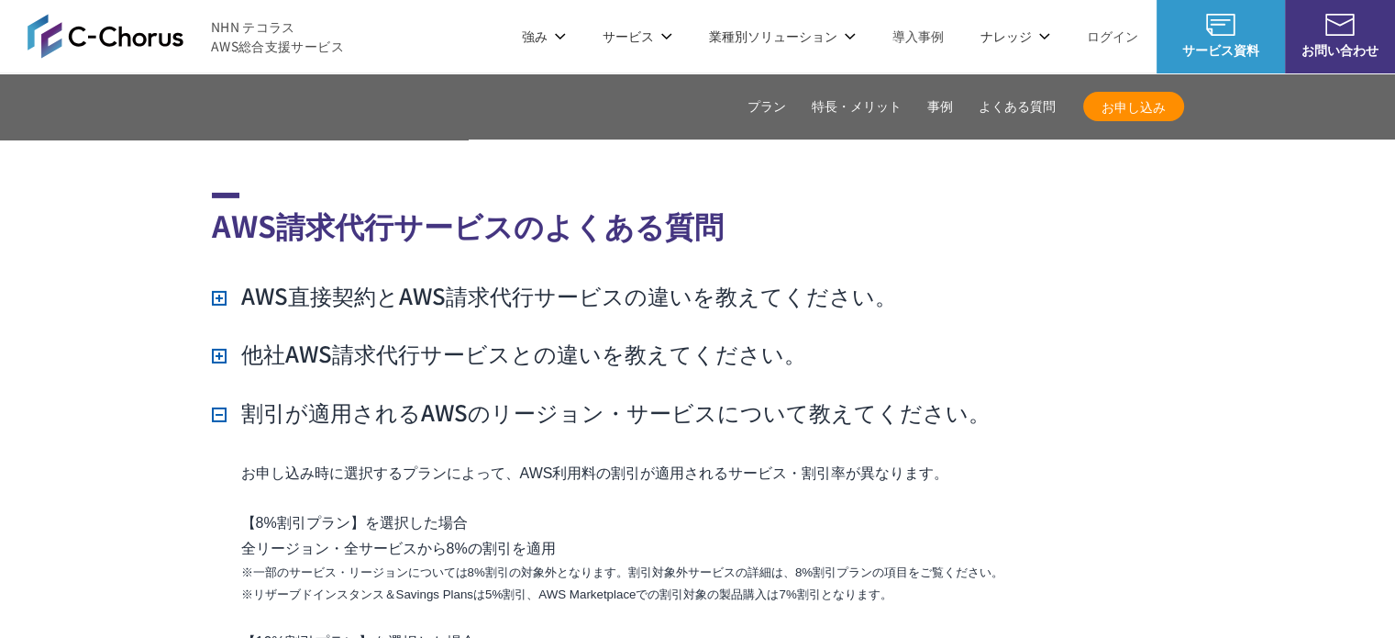
click at [216, 396] on h3 "割引が適用されるAWSのリージョン・サービスについて教えてください。" at bounding box center [601, 411] width 779 height 31
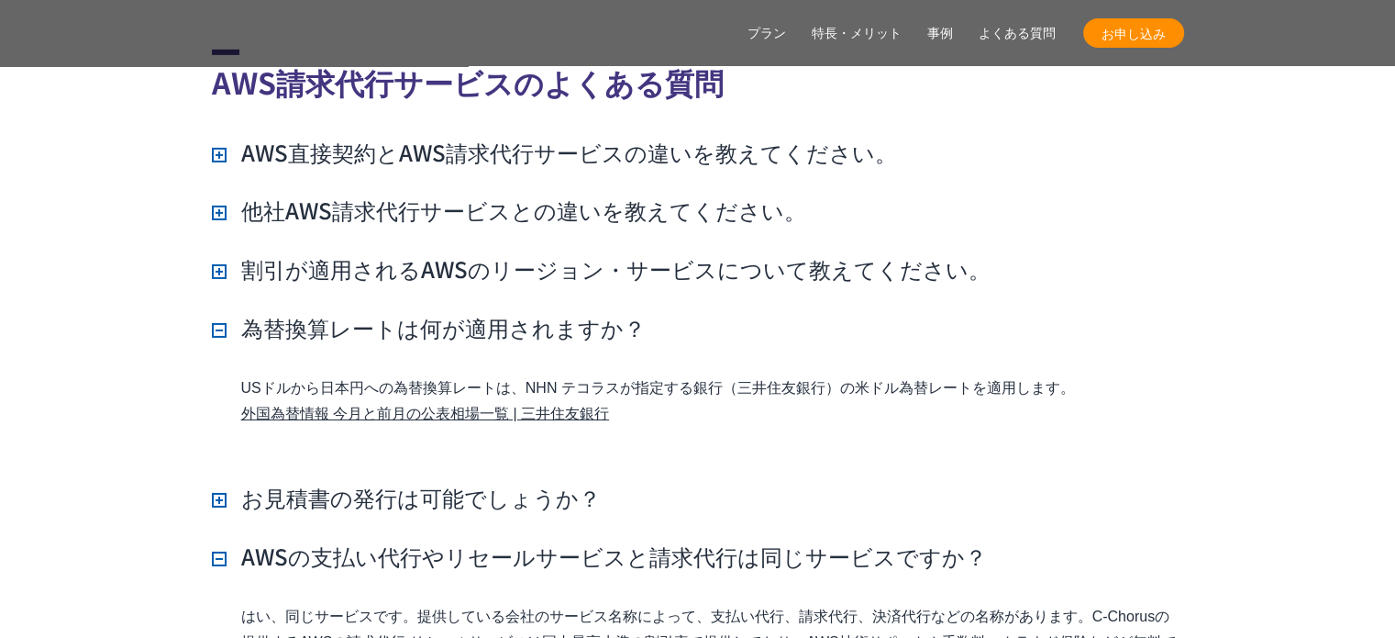
scroll to position [13171, 0]
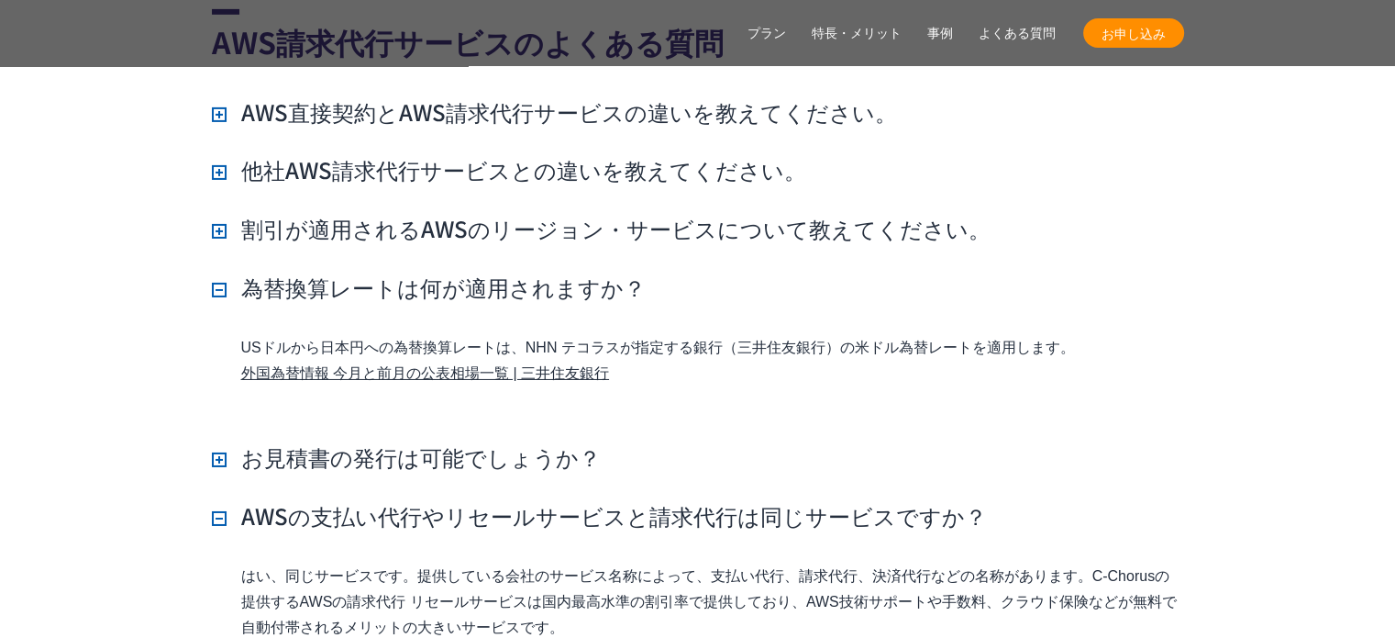
click at [217, 272] on h3 "為替換算レートは何が適用されますか？" at bounding box center [429, 287] width 434 height 31
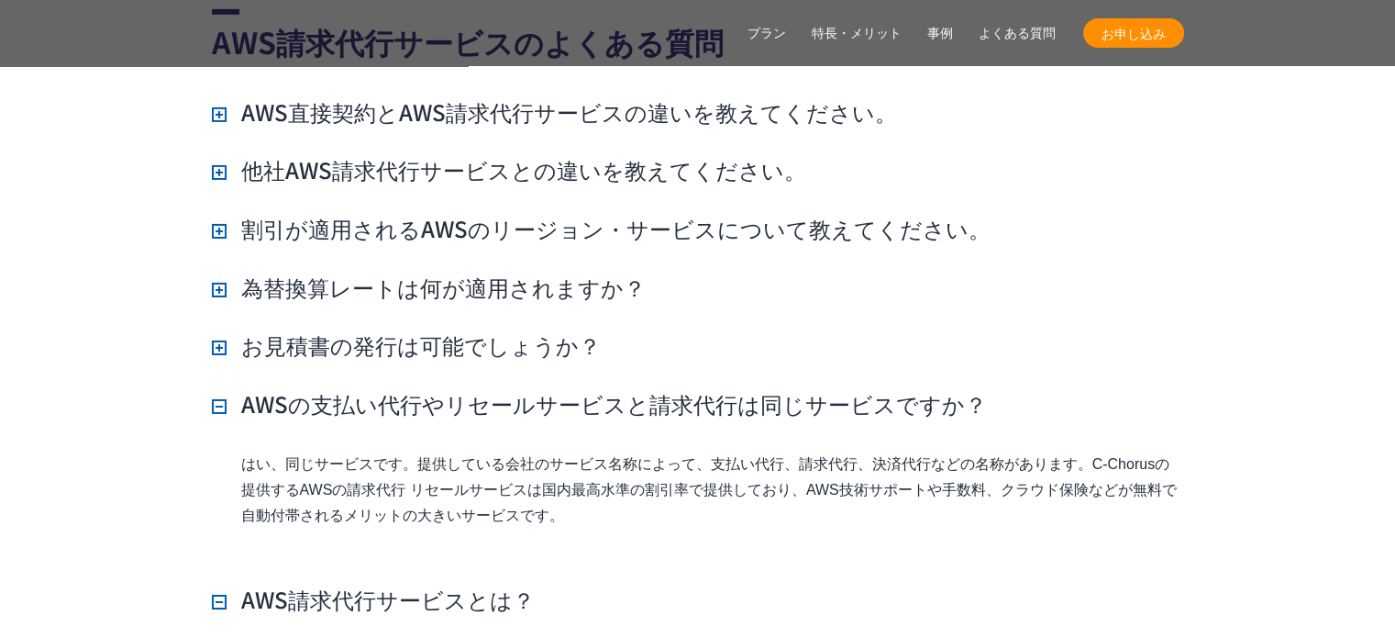
click at [215, 329] on h3 "お見積書の発行は可能でしょうか？" at bounding box center [406, 344] width 389 height 31
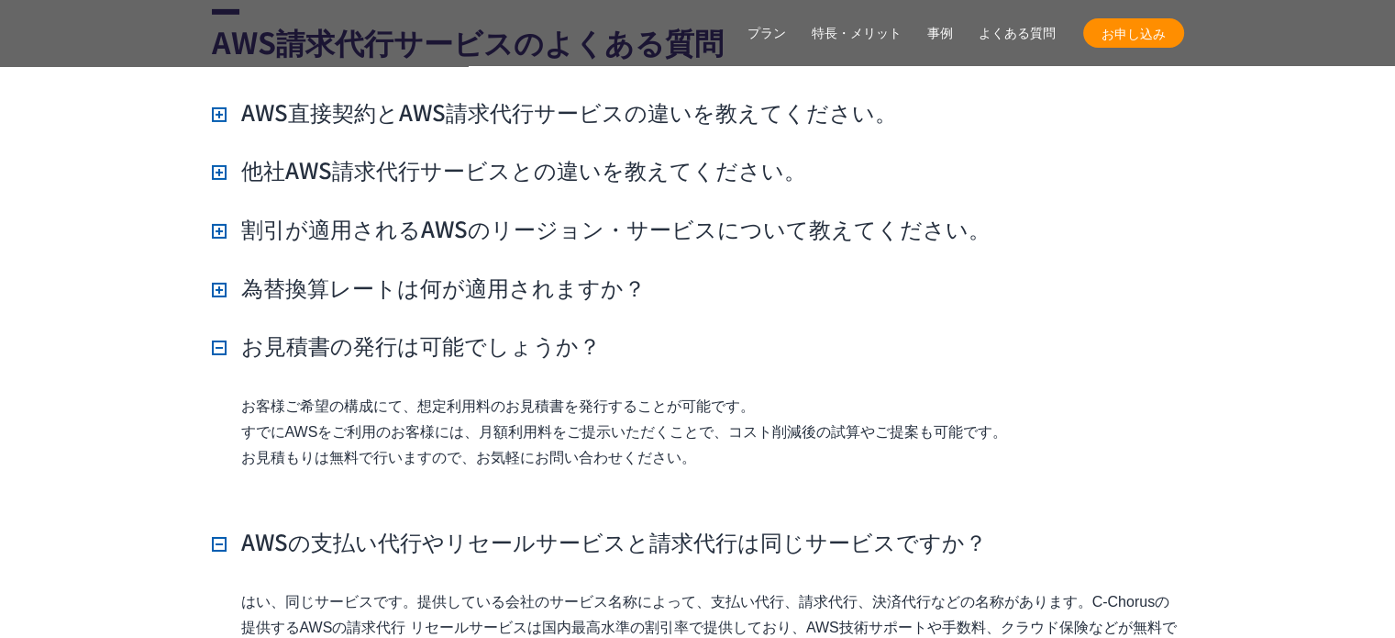
click at [215, 329] on h3 "お見積書の発行は可能でしょうか？" at bounding box center [406, 344] width 389 height 31
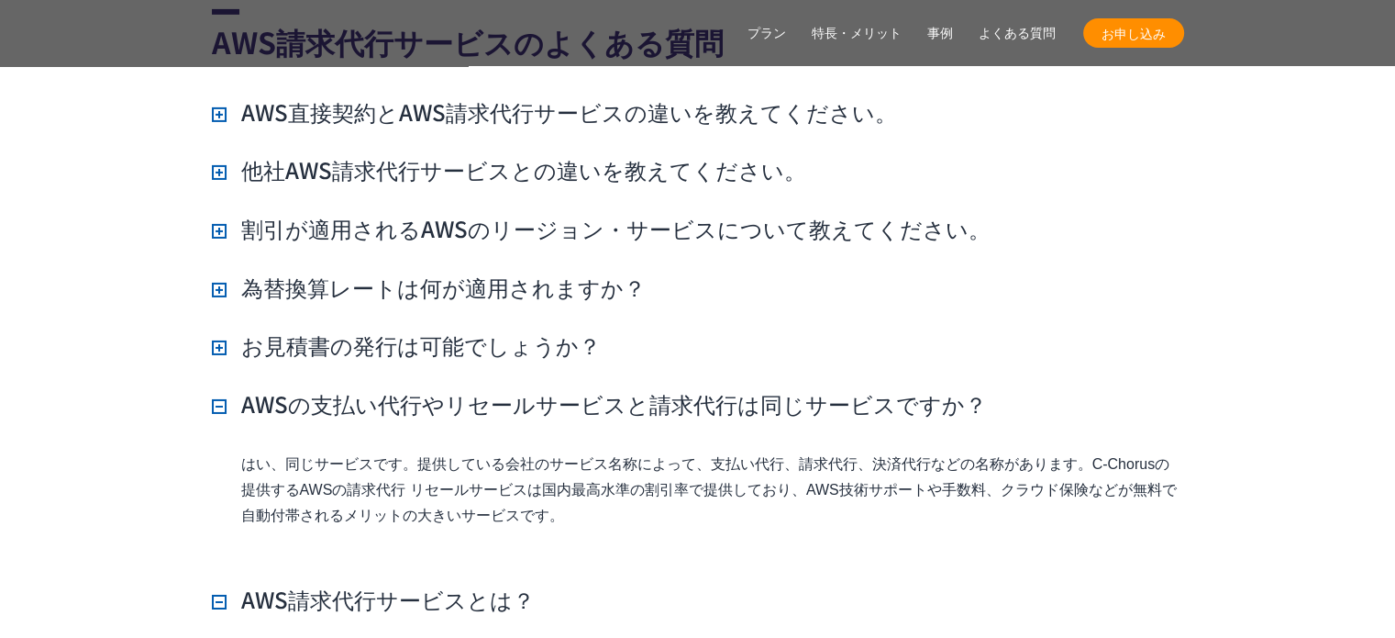
click at [216, 388] on h3 "AWSの支払い代行やリセールサービスと請求代行は同じサービスですか？" at bounding box center [599, 403] width 775 height 31
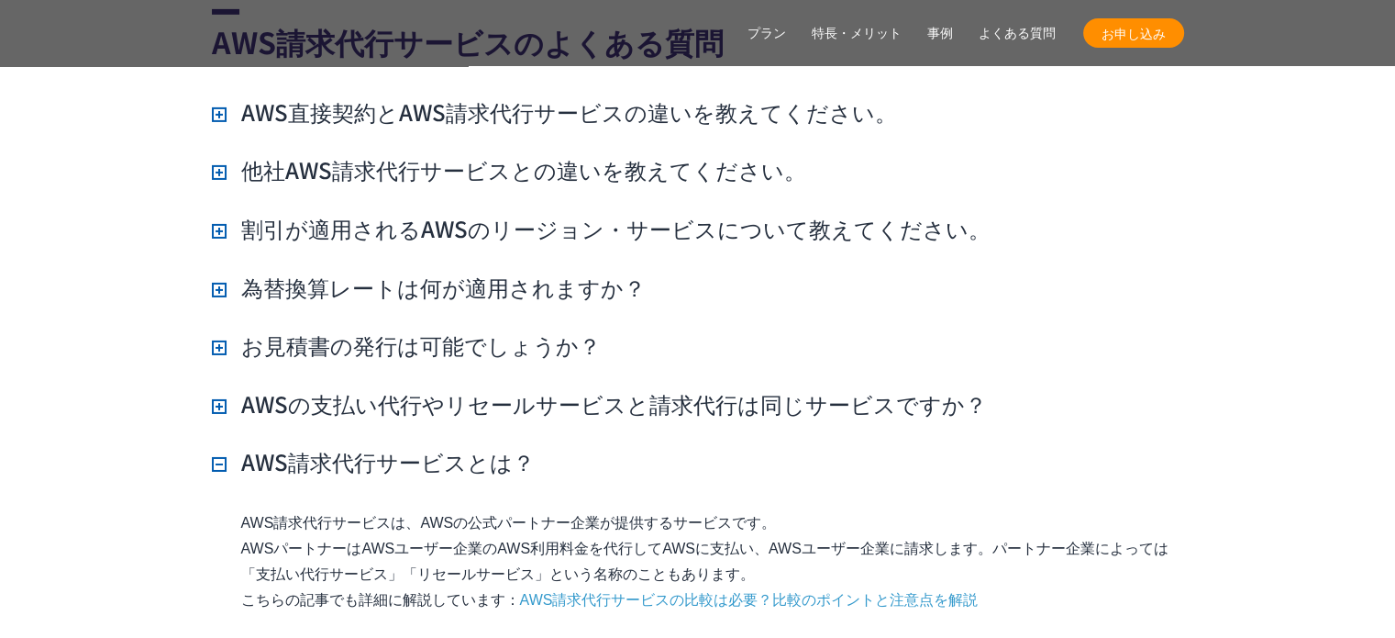
click at [214, 446] on h3 "AWS請求代行サービスとは？" at bounding box center [373, 461] width 323 height 31
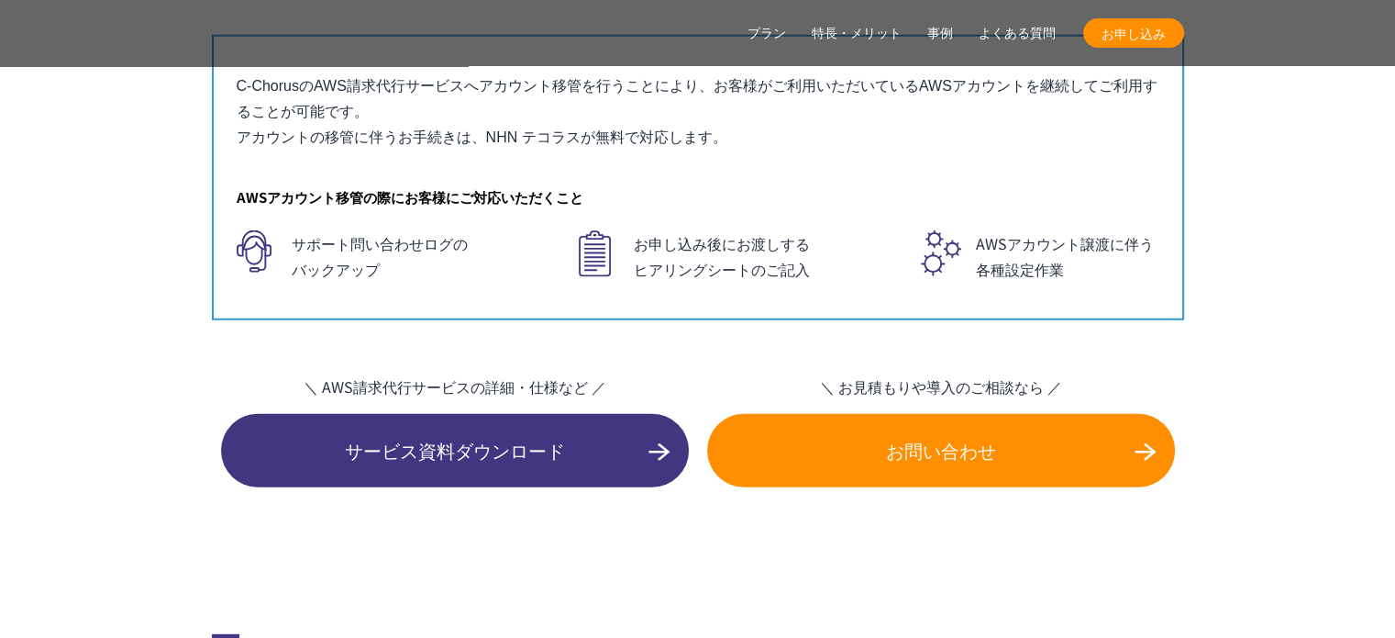
scroll to position [11886, 0]
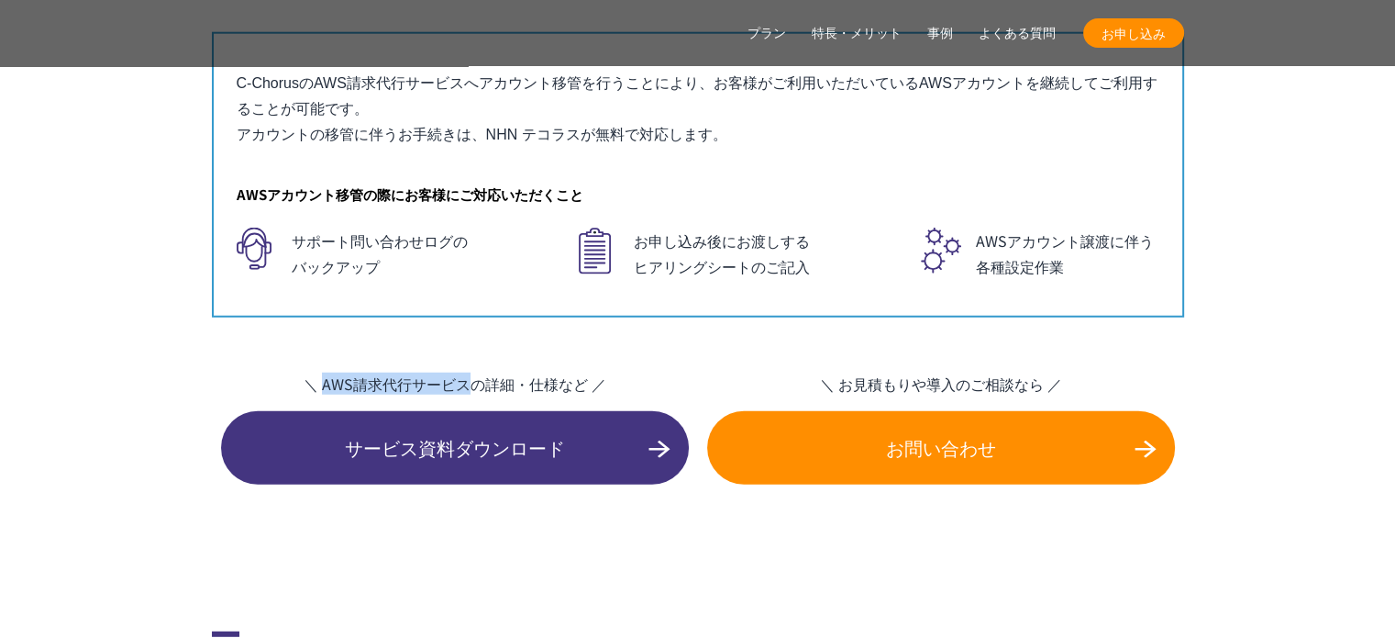
drag, startPoint x: 361, startPoint y: 343, endPoint x: 467, endPoint y: 344, distance: 106.4
click at [467, 372] on span "＼ AWS請求代行サービスの詳細・仕様など ／" at bounding box center [455, 383] width 468 height 22
copy span "AWS請求代行サービス"
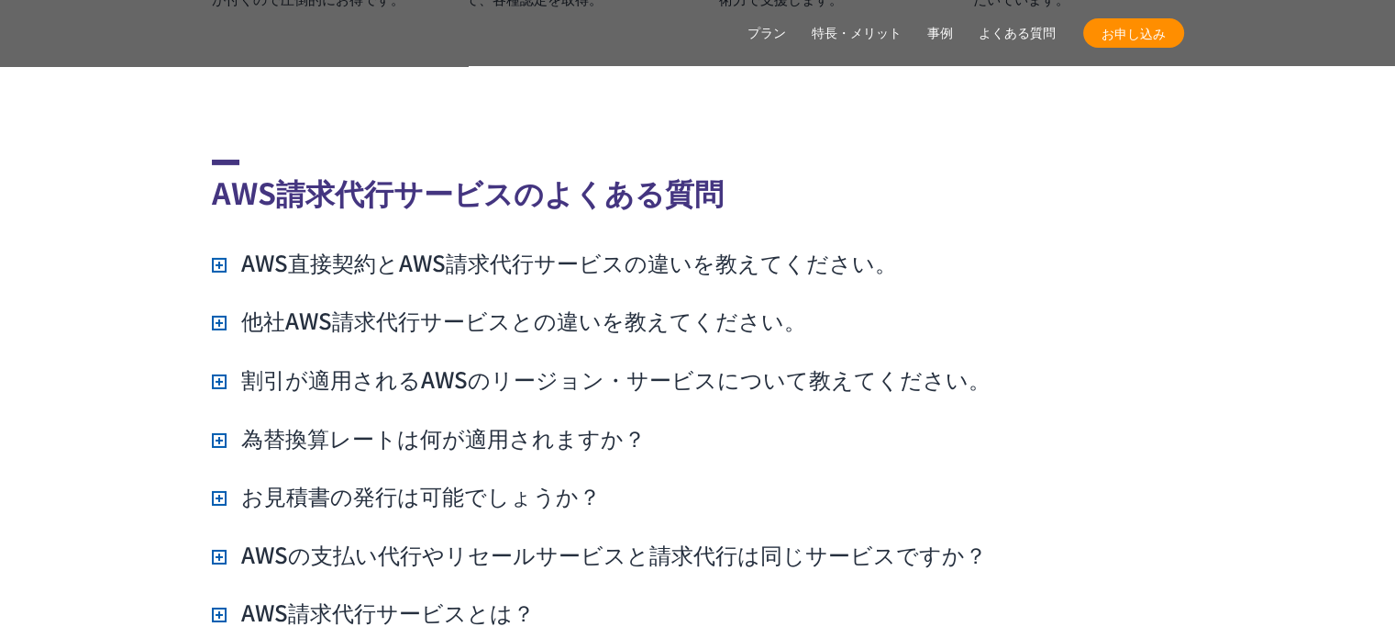
scroll to position [13171, 0]
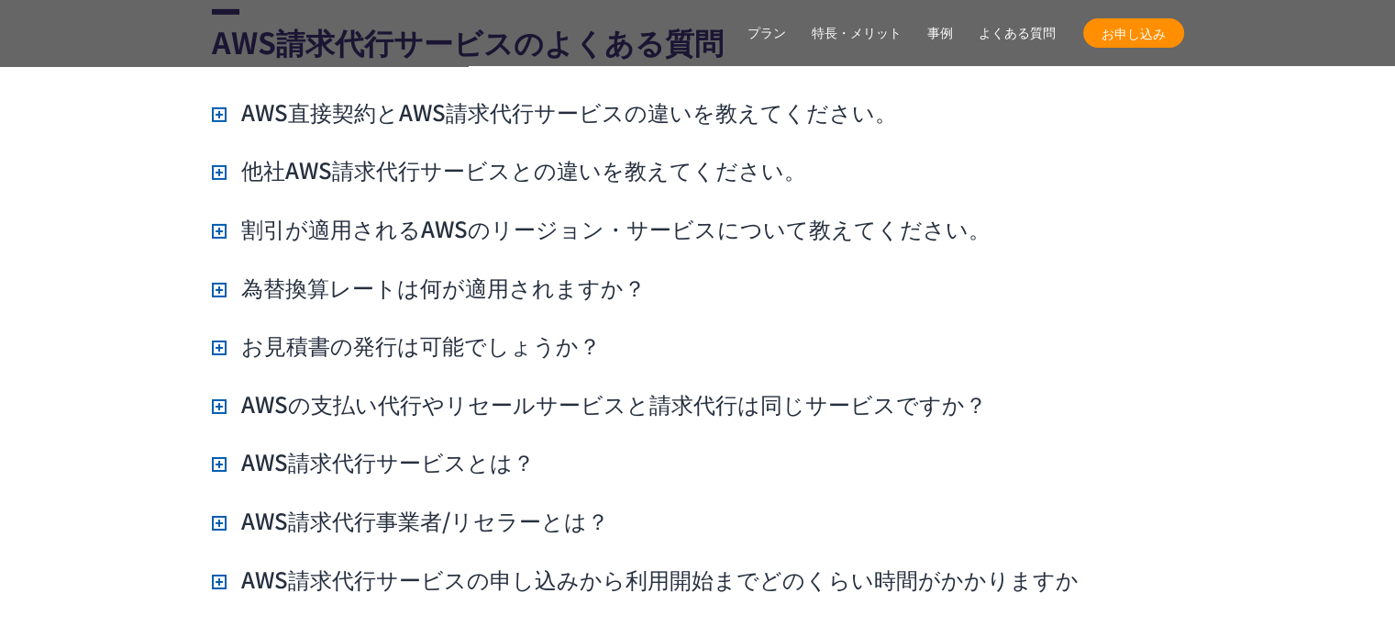
click at [303, 272] on h3 "為替換算レートは何が適用されますか？" at bounding box center [429, 287] width 434 height 31
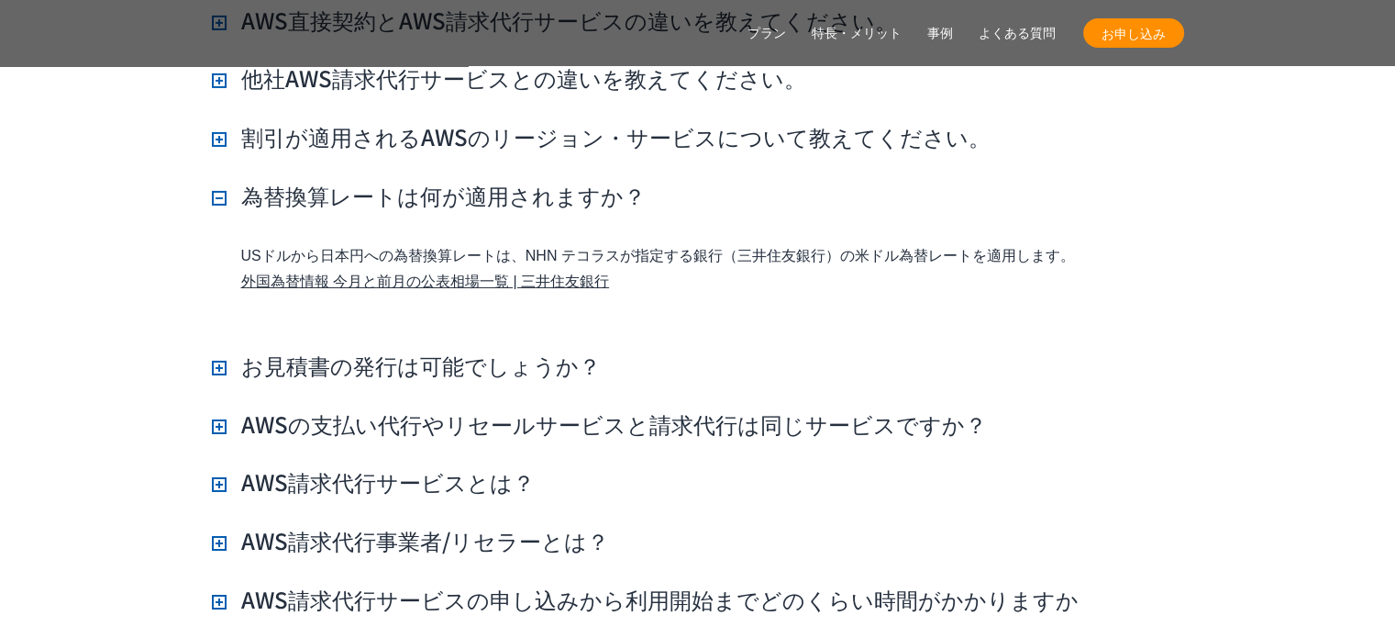
scroll to position [13446, 0]
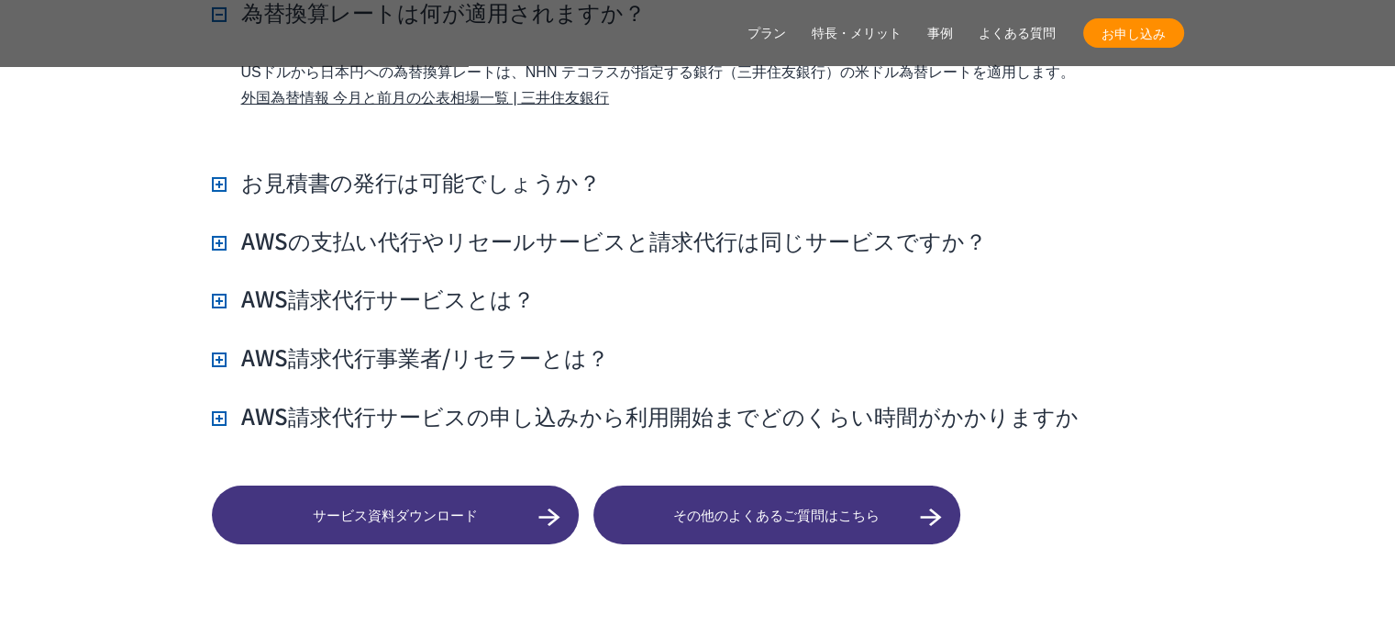
click at [350, 341] on h3 "AWS請求代行事業者/リセラーとは？" at bounding box center [410, 356] width 397 height 31
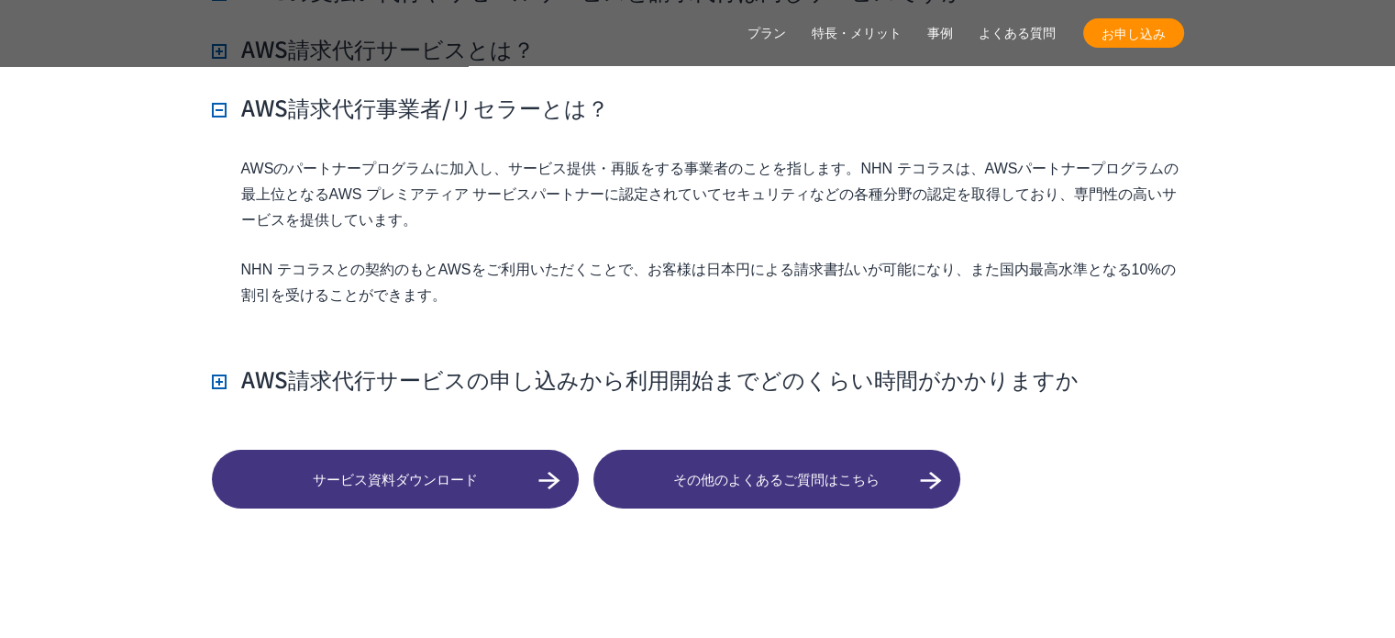
scroll to position [13721, 0]
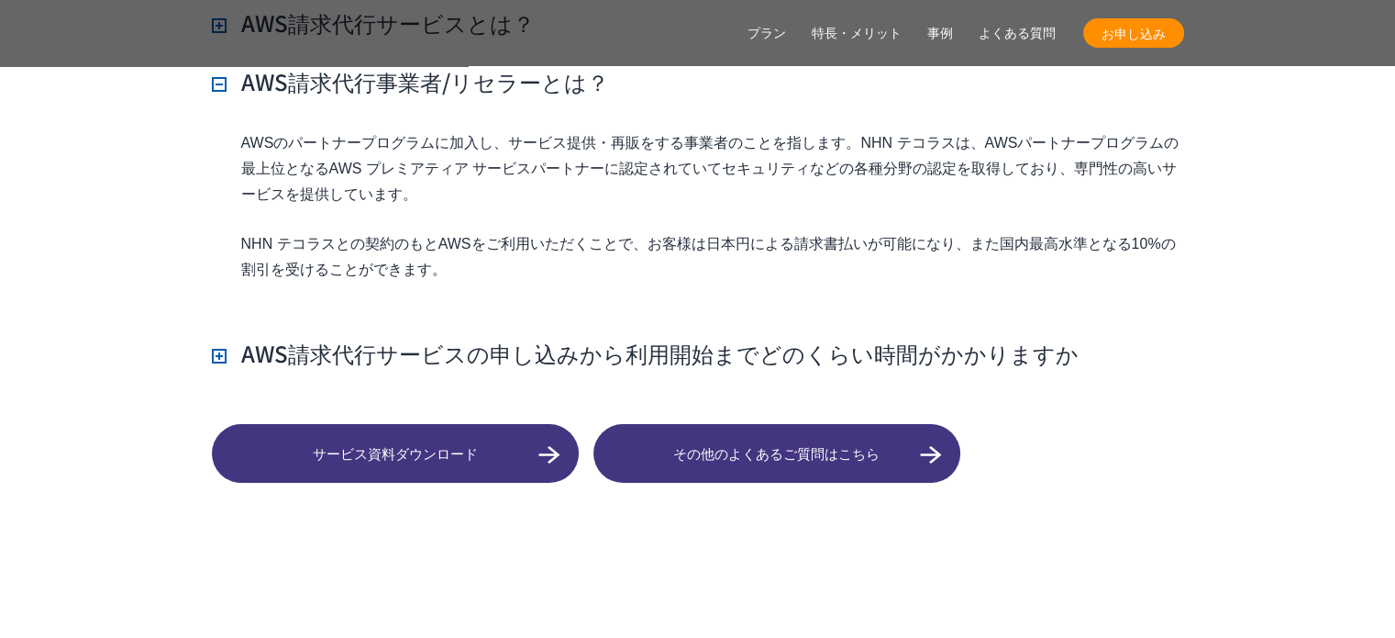
click at [311, 338] on h3 "AWS請求代行サービスの申し込みから利用開始までどのくらい時間がかかりますか" at bounding box center [645, 353] width 867 height 31
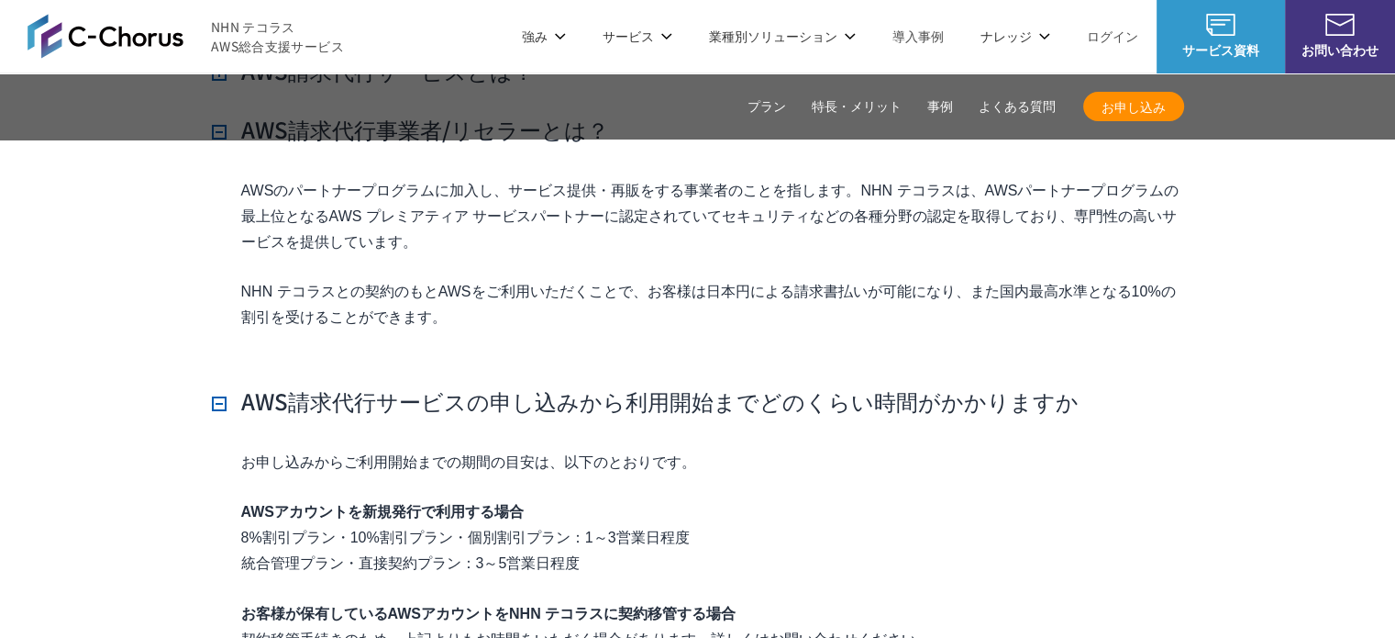
scroll to position [13538, 0]
